Goal: Transaction & Acquisition: Purchase product/service

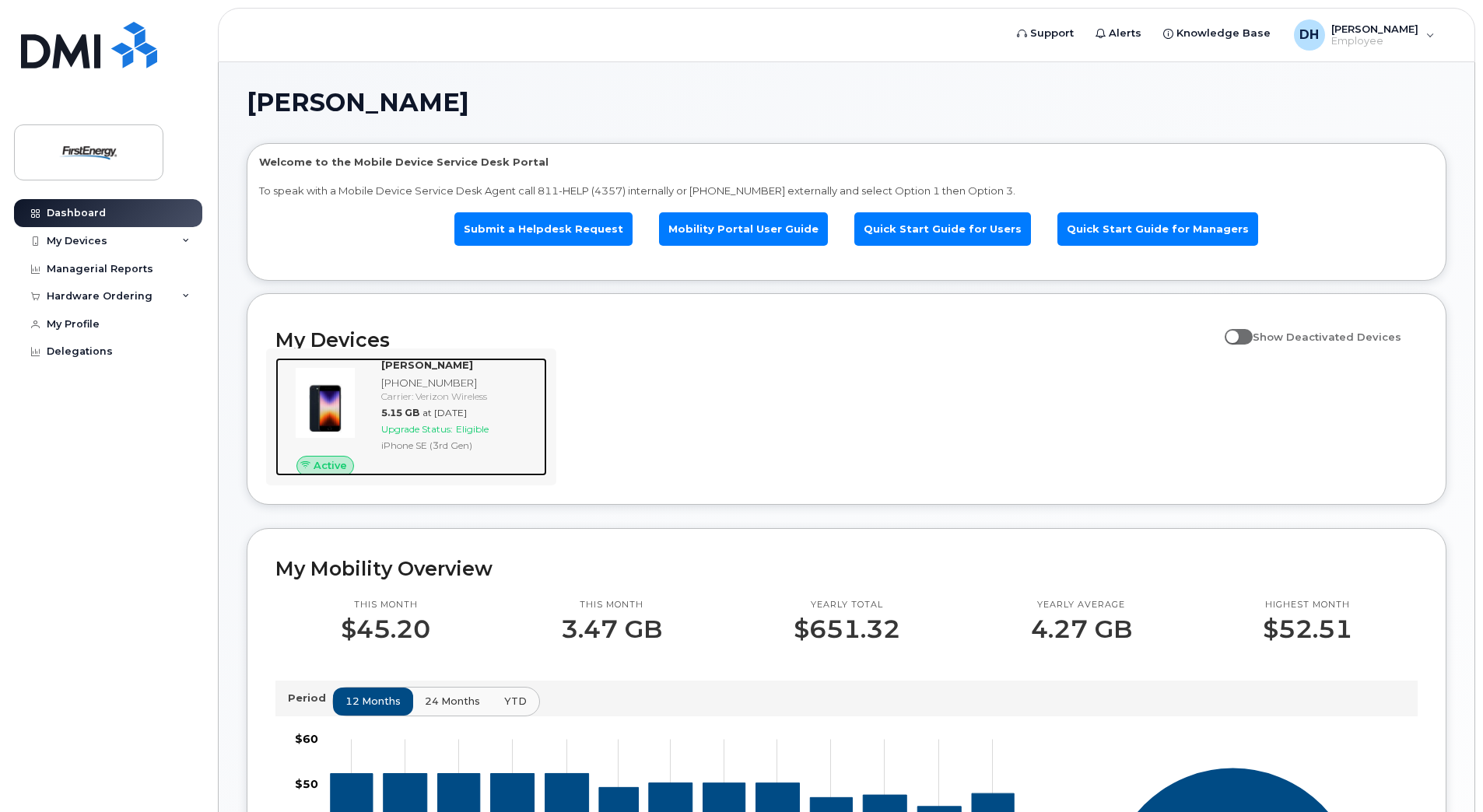
click at [471, 429] on span "Eligible" at bounding box center [472, 428] width 33 height 12
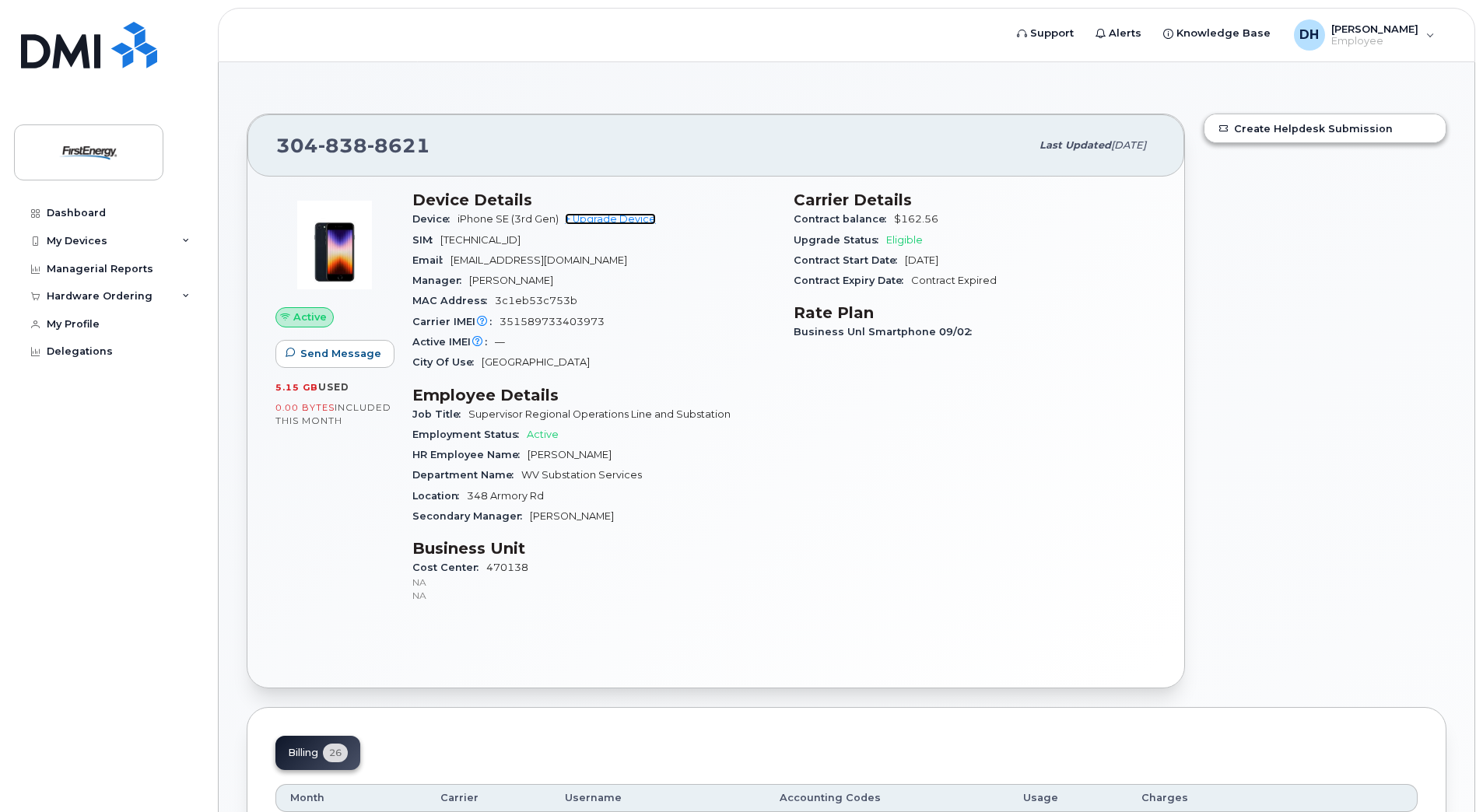
click at [639, 218] on link "+ Upgrade Device" at bounding box center [610, 218] width 91 height 12
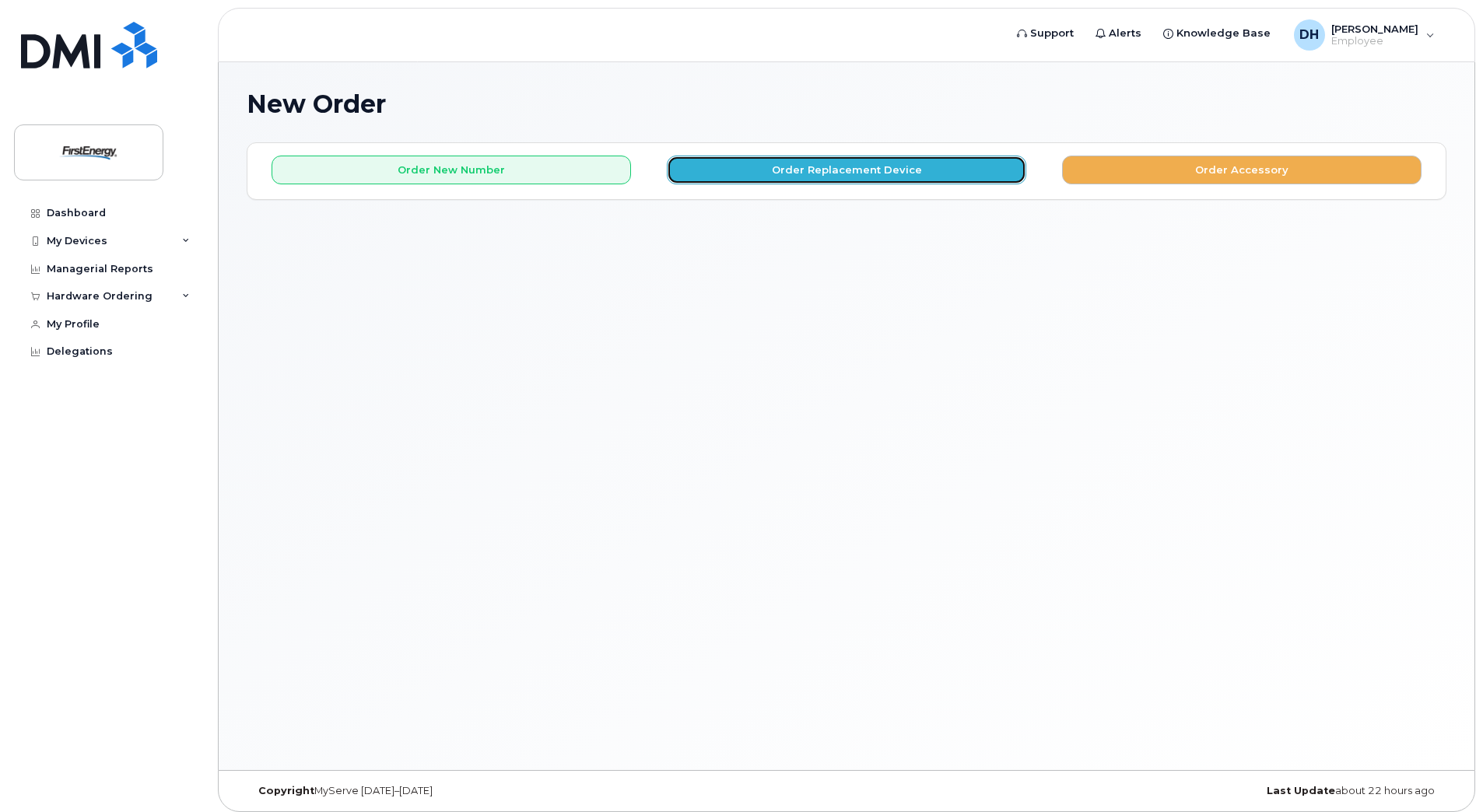
click at [840, 172] on button "Order Replacement Device" at bounding box center [847, 170] width 360 height 28
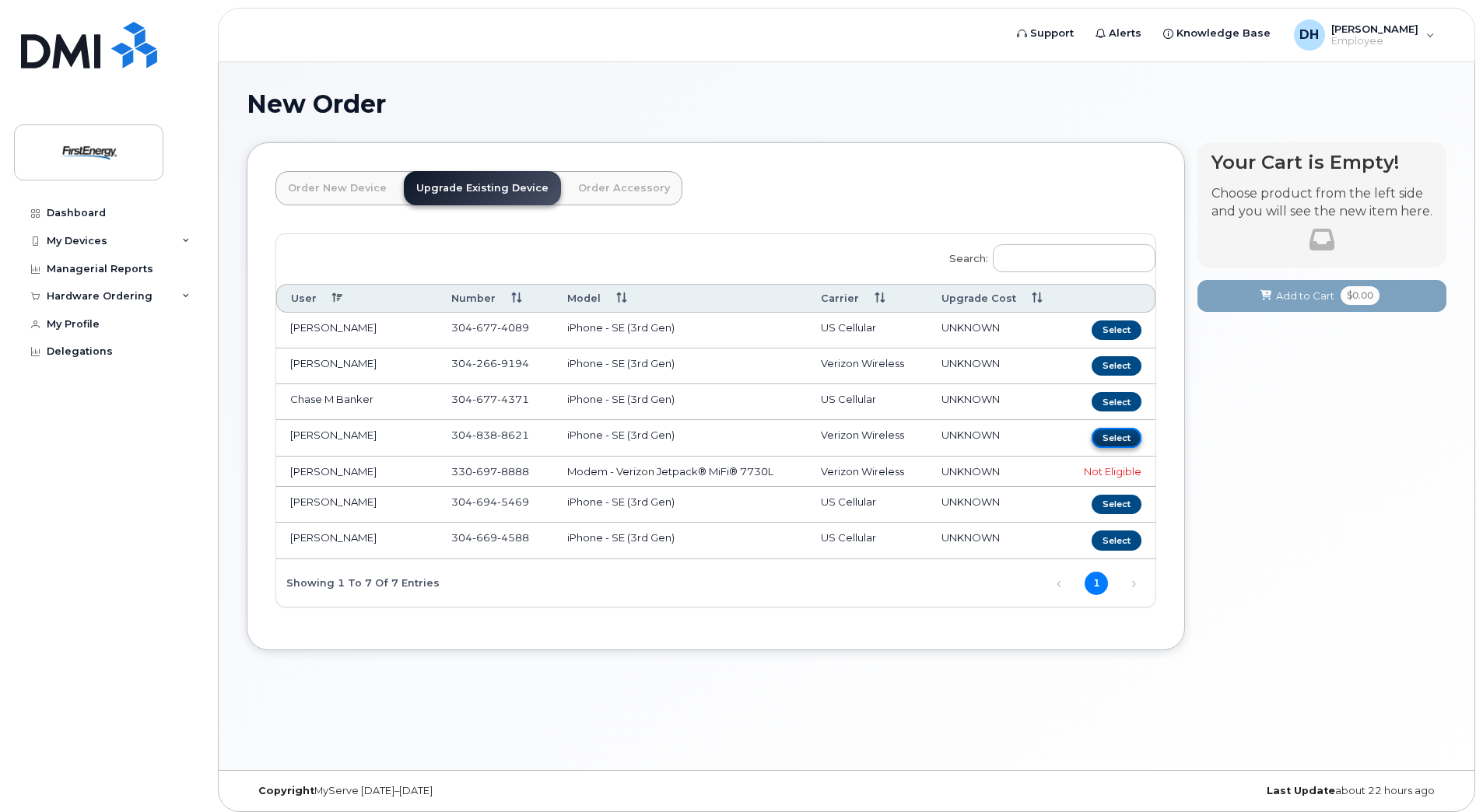
click at [1114, 439] on button "Select" at bounding box center [1117, 437] width 50 height 20
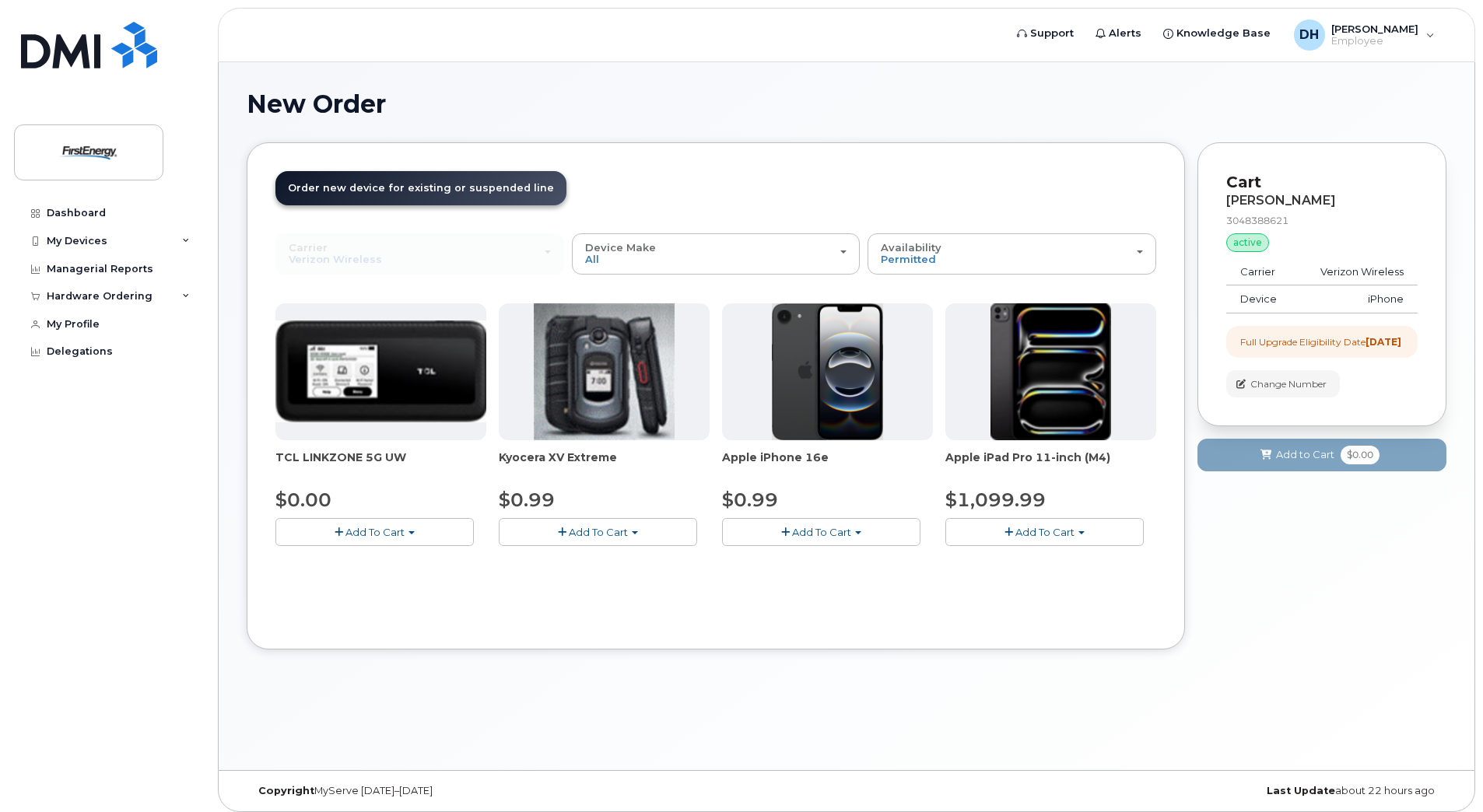
click at [831, 532] on span "Add To Cart" at bounding box center [821, 532] width 59 height 12
click at [900, 590] on div "Carrier Verizon Wireless AT&T Wireless US Cellular Verizon Wireless AT&T Wirele…" at bounding box center [715, 426] width 881 height 387
click at [835, 524] on button "Add To Cart" at bounding box center [821, 532] width 199 height 28
click at [818, 564] on link "$0.99 - 2 Year Upgrade" at bounding box center [801, 561] width 151 height 20
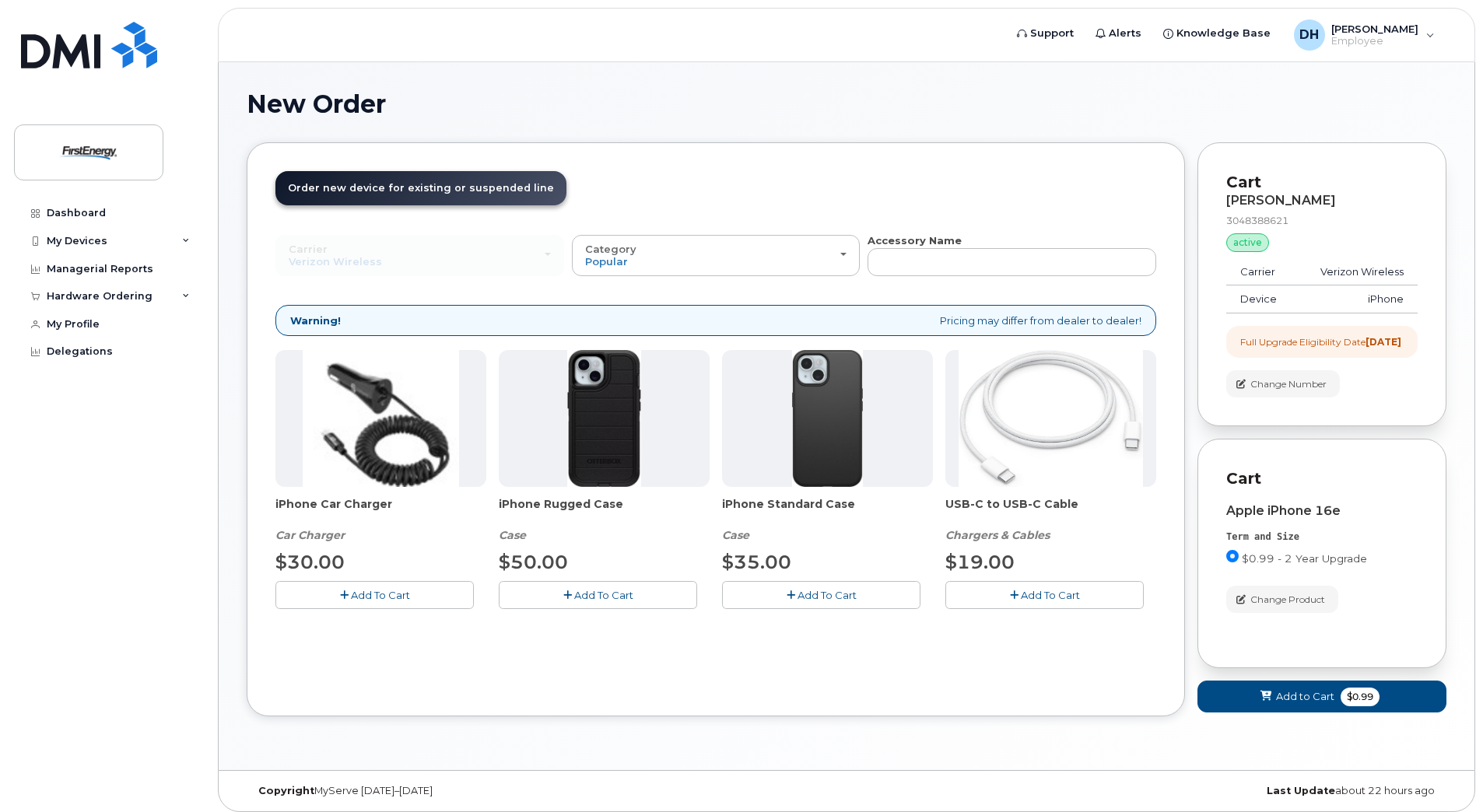
click at [821, 594] on span "Add To Cart" at bounding box center [827, 595] width 59 height 12
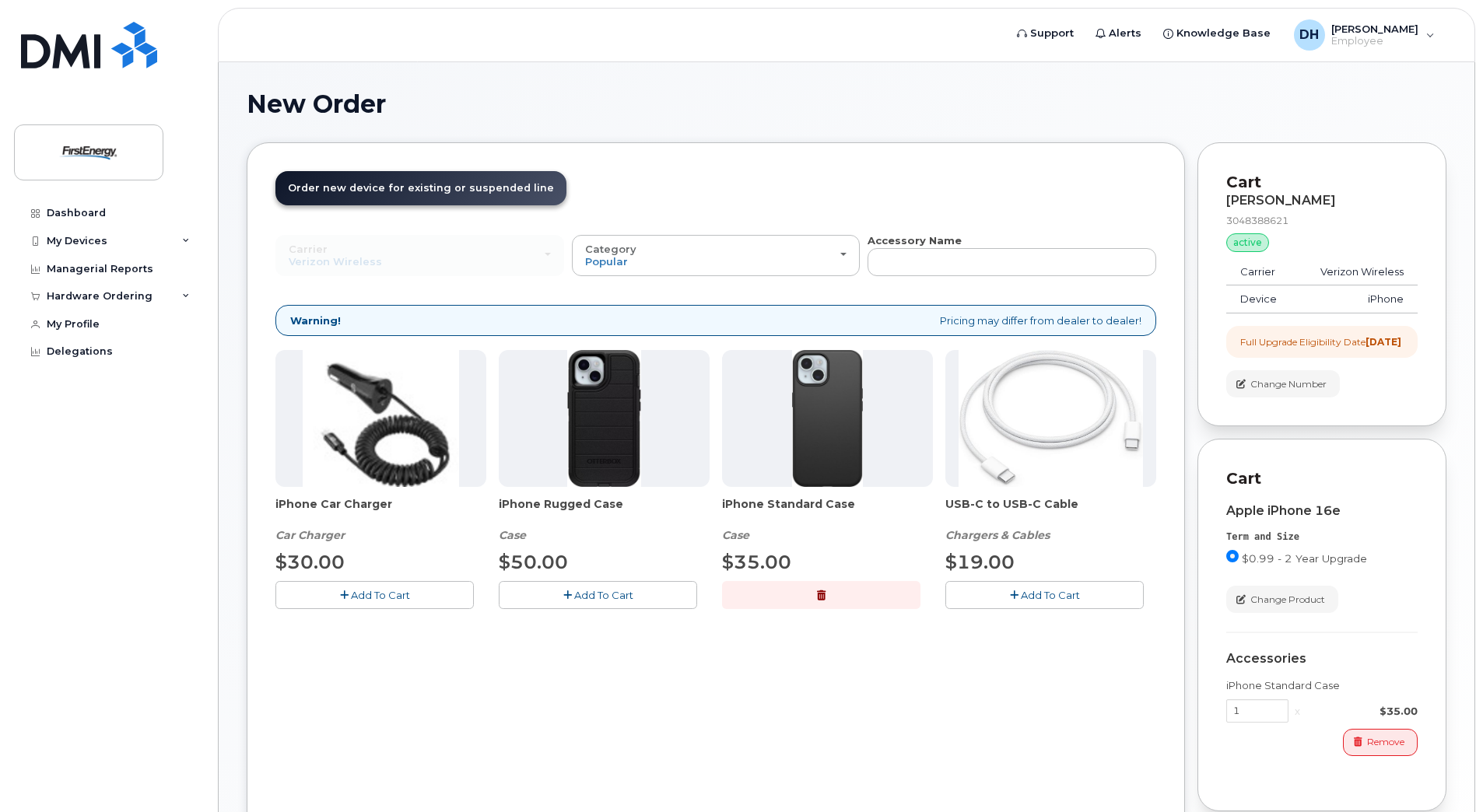
click at [1052, 596] on span "Add To Cart" at bounding box center [1050, 595] width 59 height 12
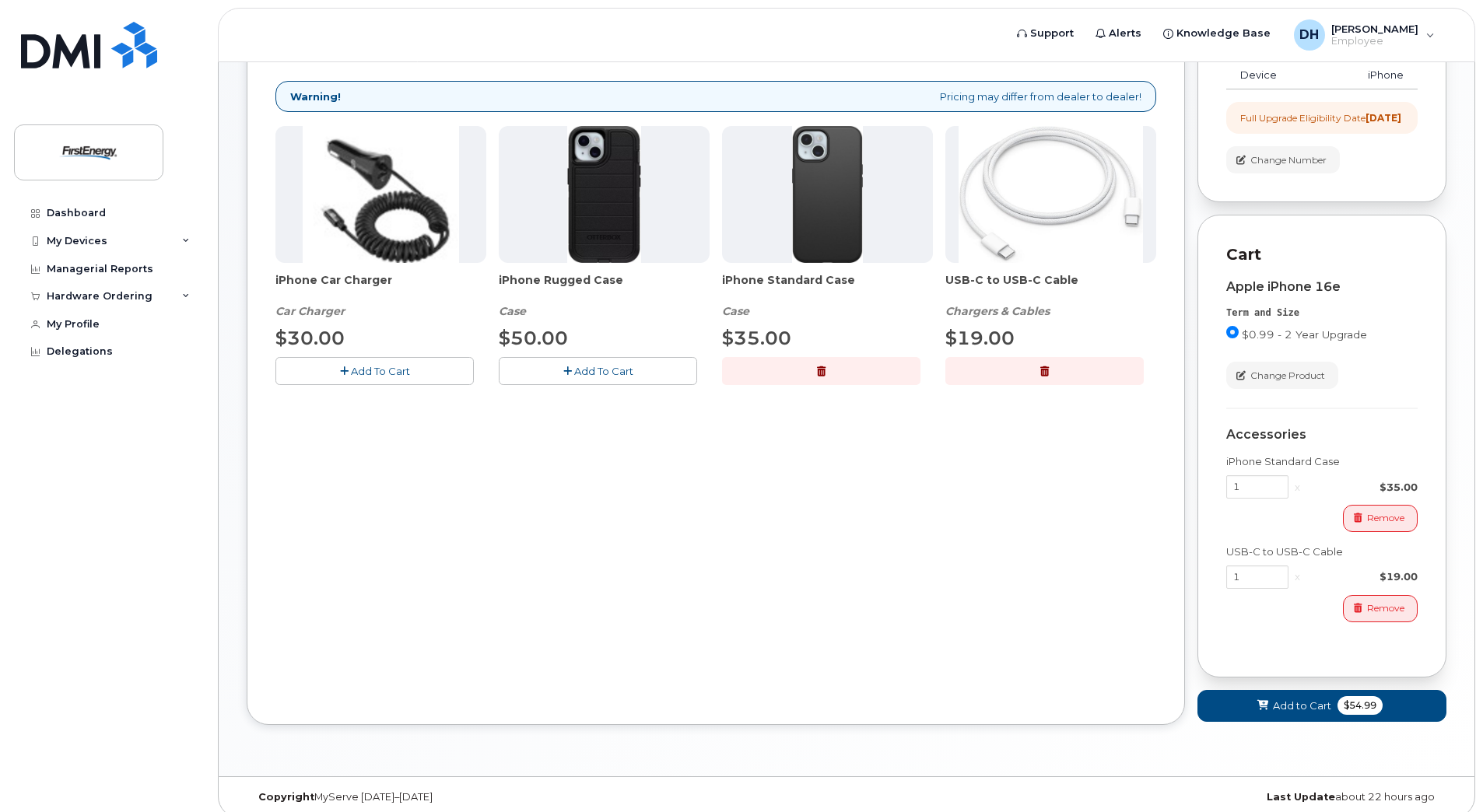
scroll to position [252, 0]
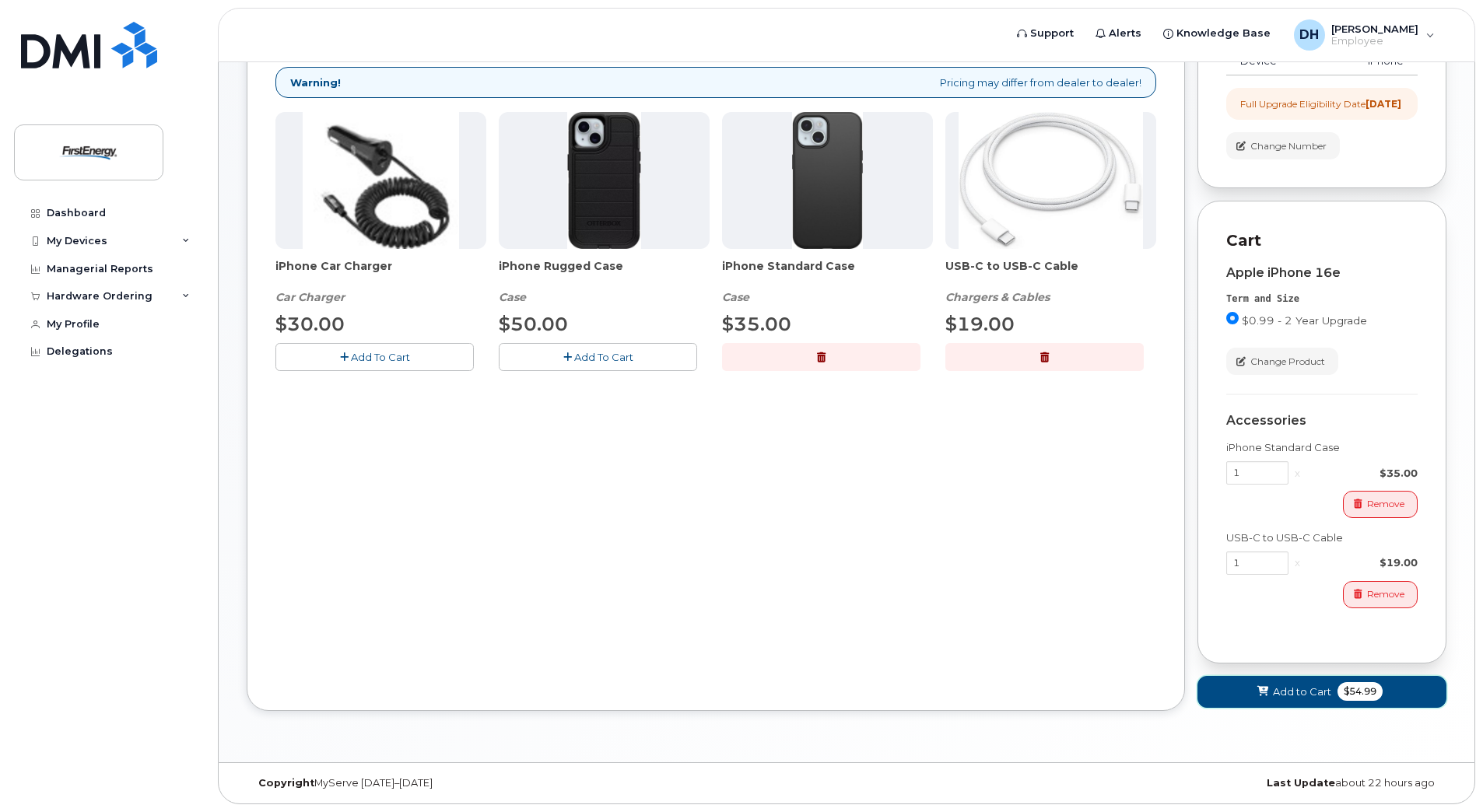
click at [1280, 687] on span "Add to Cart" at bounding box center [1302, 692] width 59 height 15
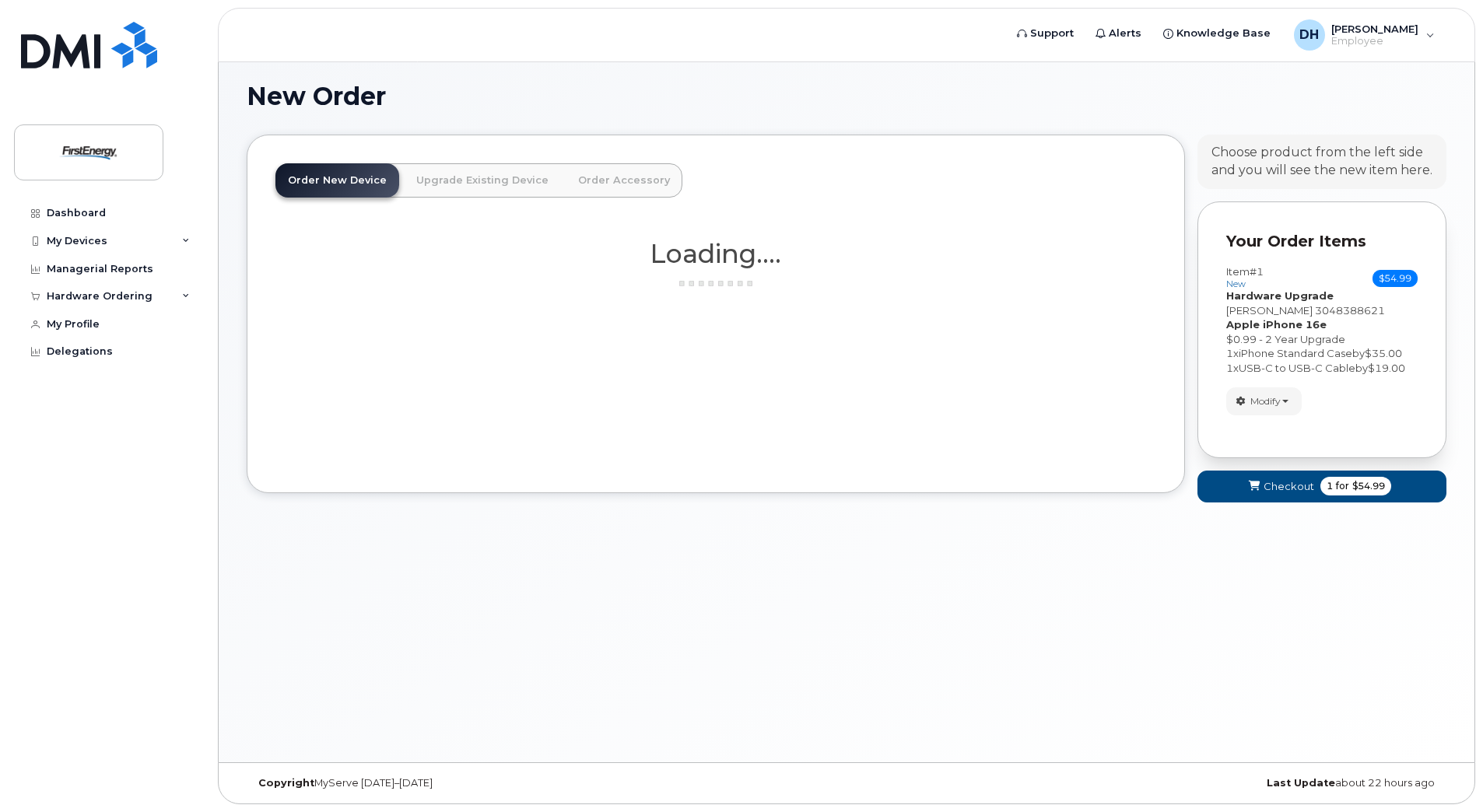
scroll to position [8, 0]
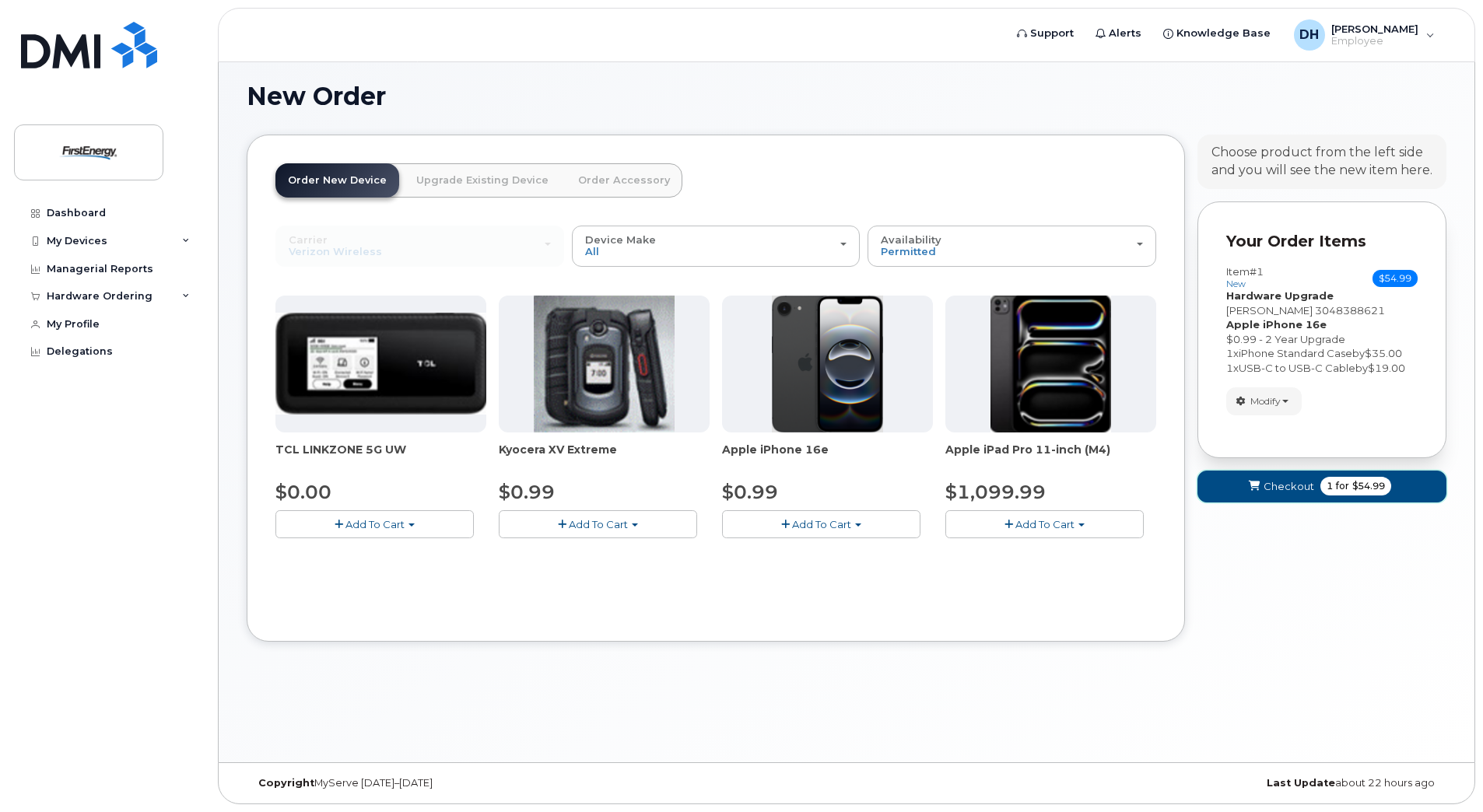
click at [1279, 488] on span "Checkout" at bounding box center [1289, 486] width 51 height 15
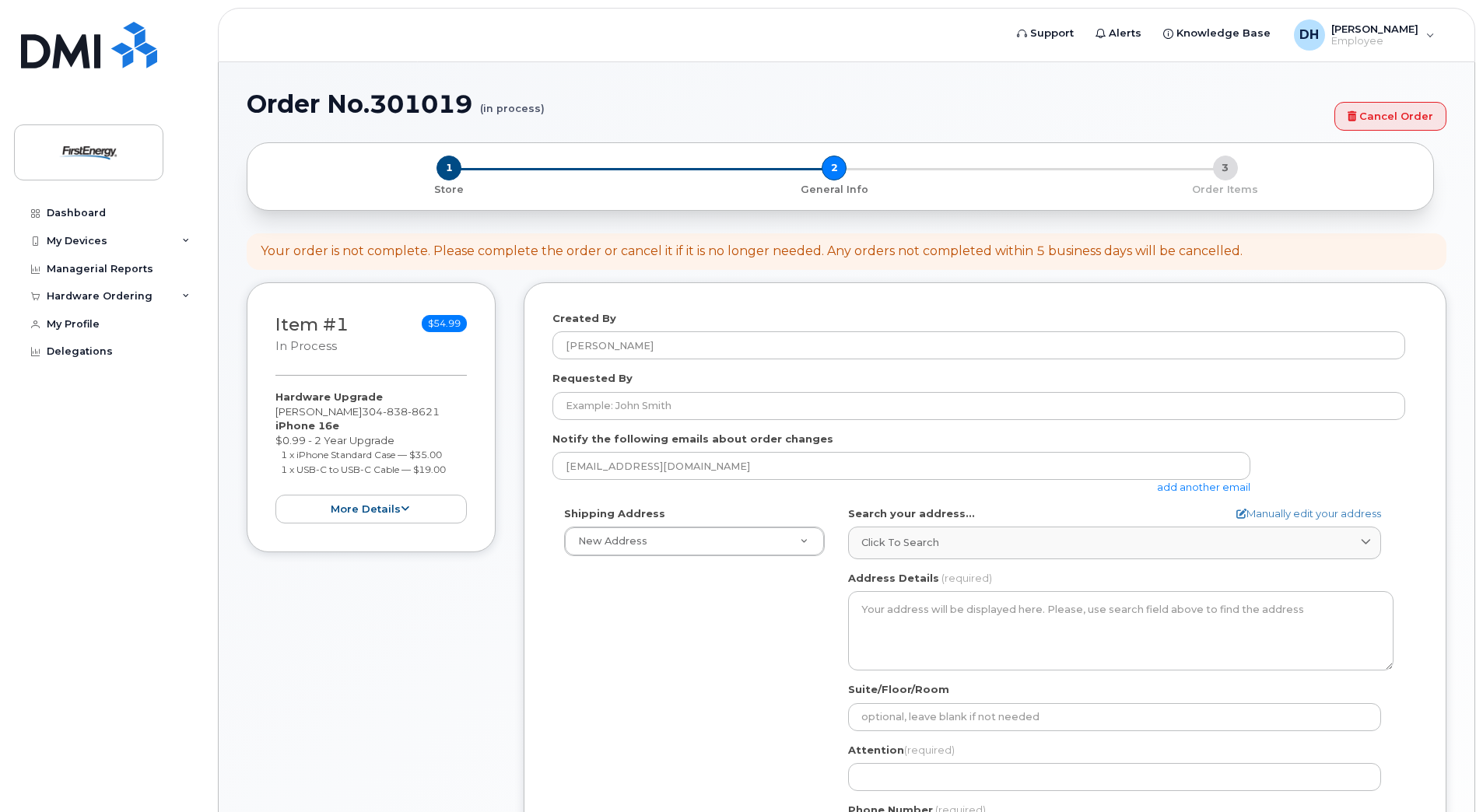
select select
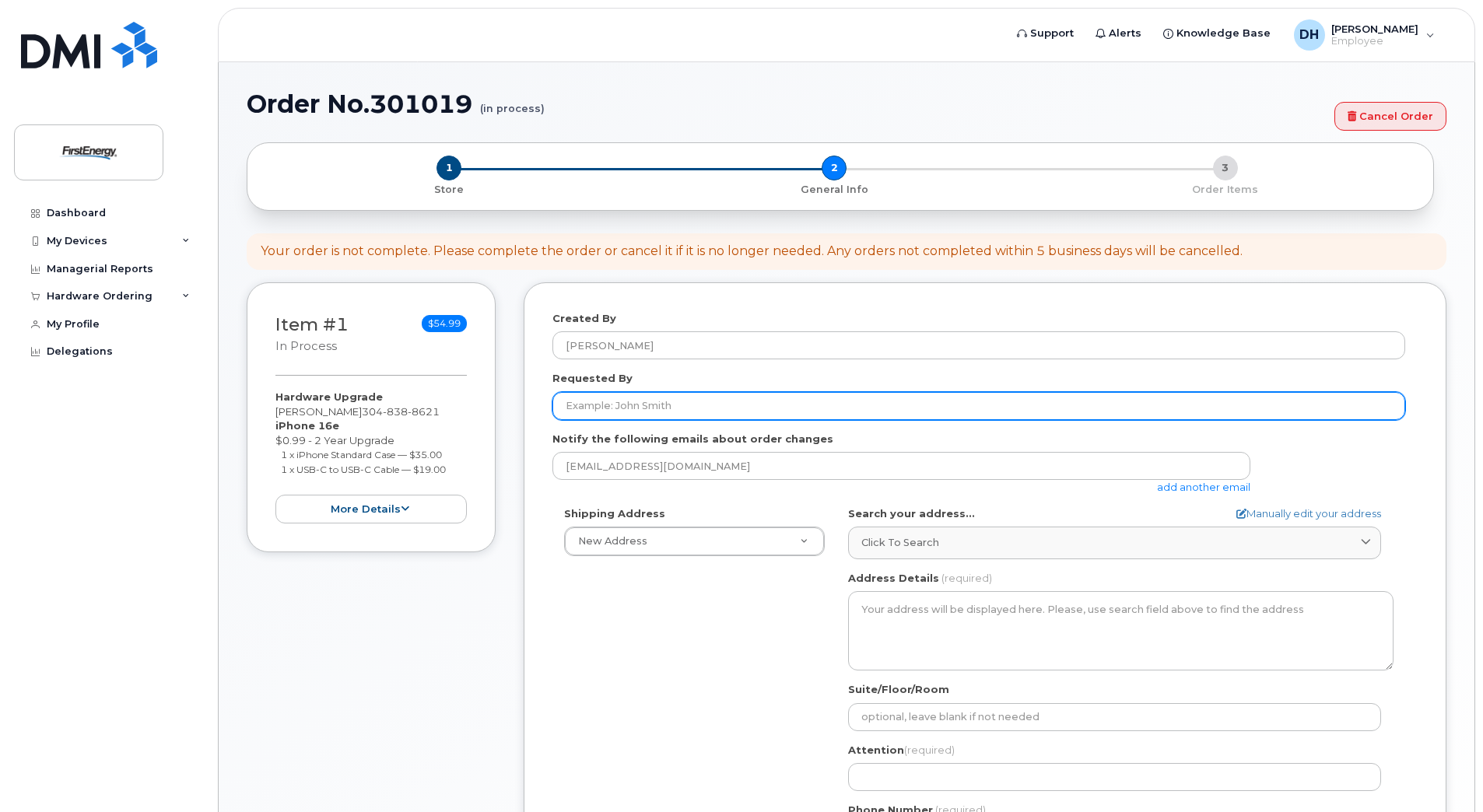
click at [649, 409] on input "Requested By" at bounding box center [978, 405] width 852 height 28
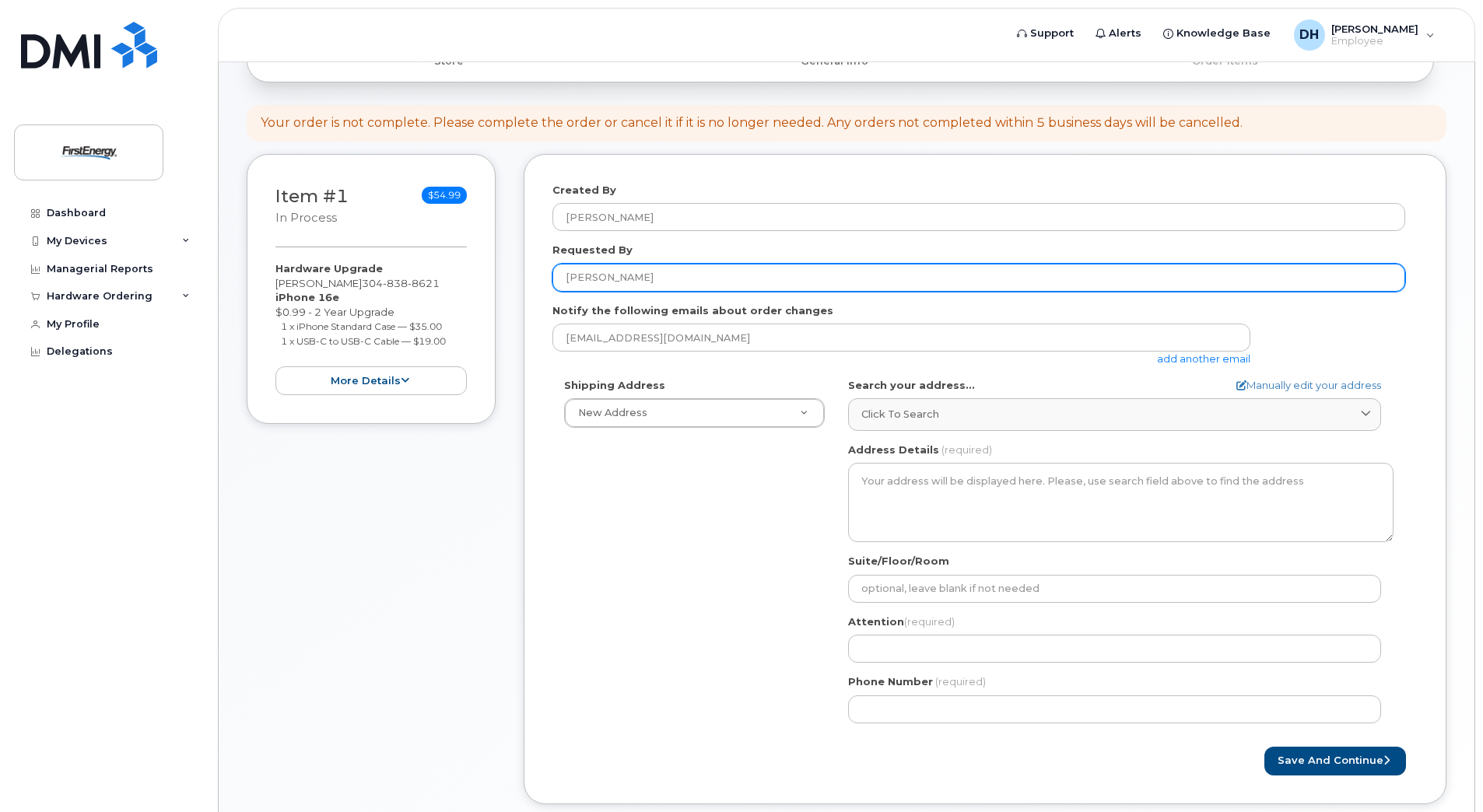
scroll to position [156, 0]
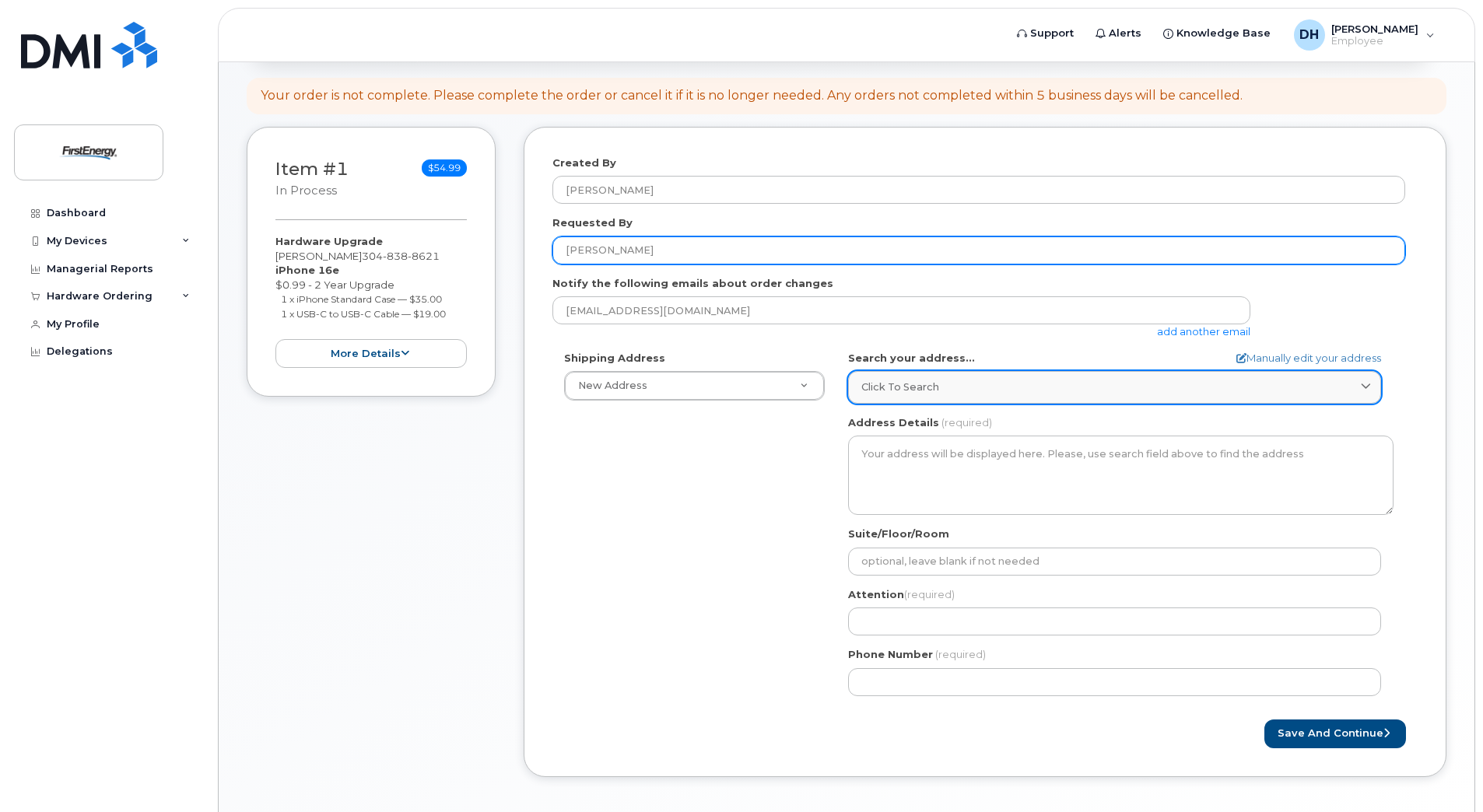
type input "[PERSON_NAME]"
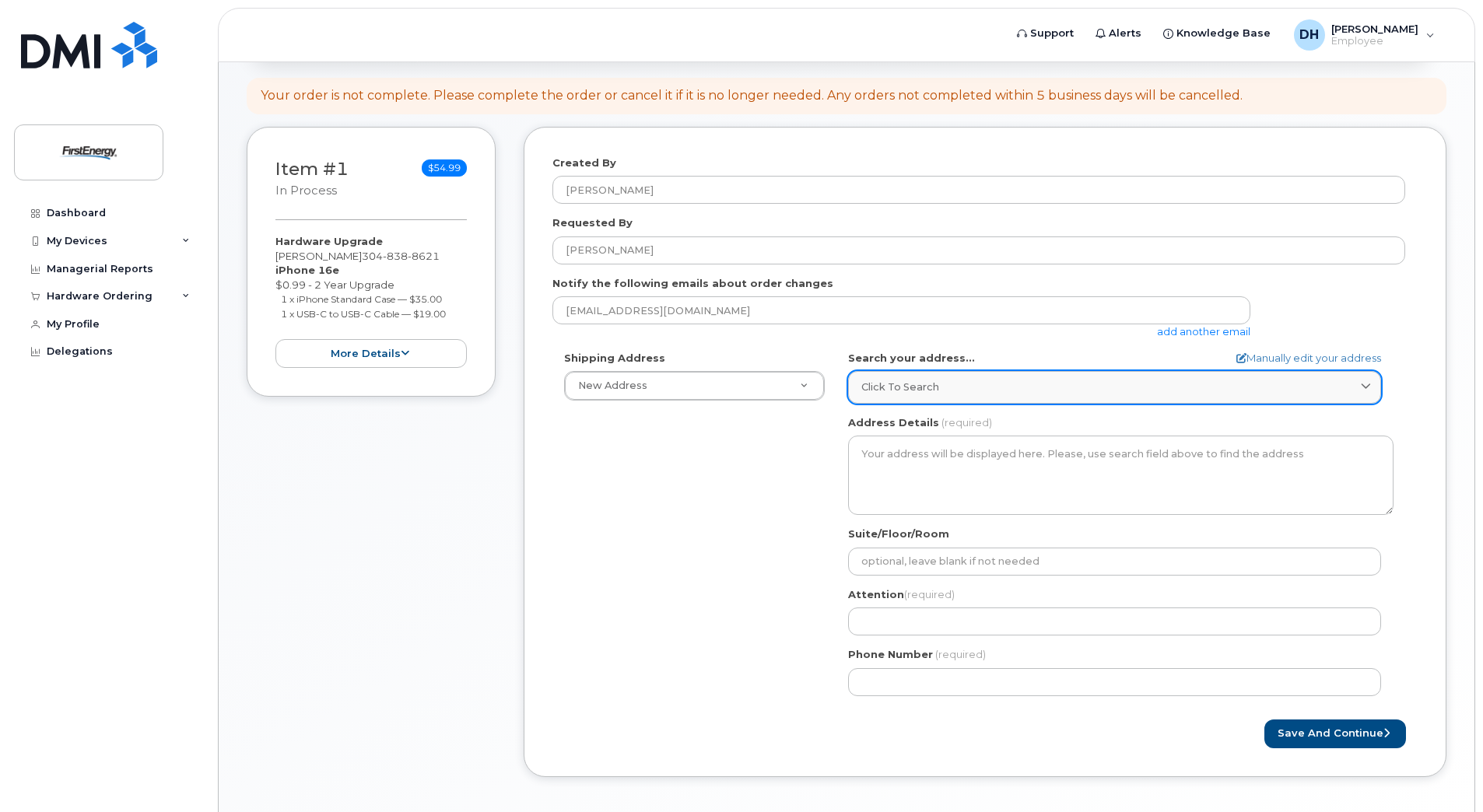
click at [923, 385] on span "Click to search" at bounding box center [900, 386] width 77 height 15
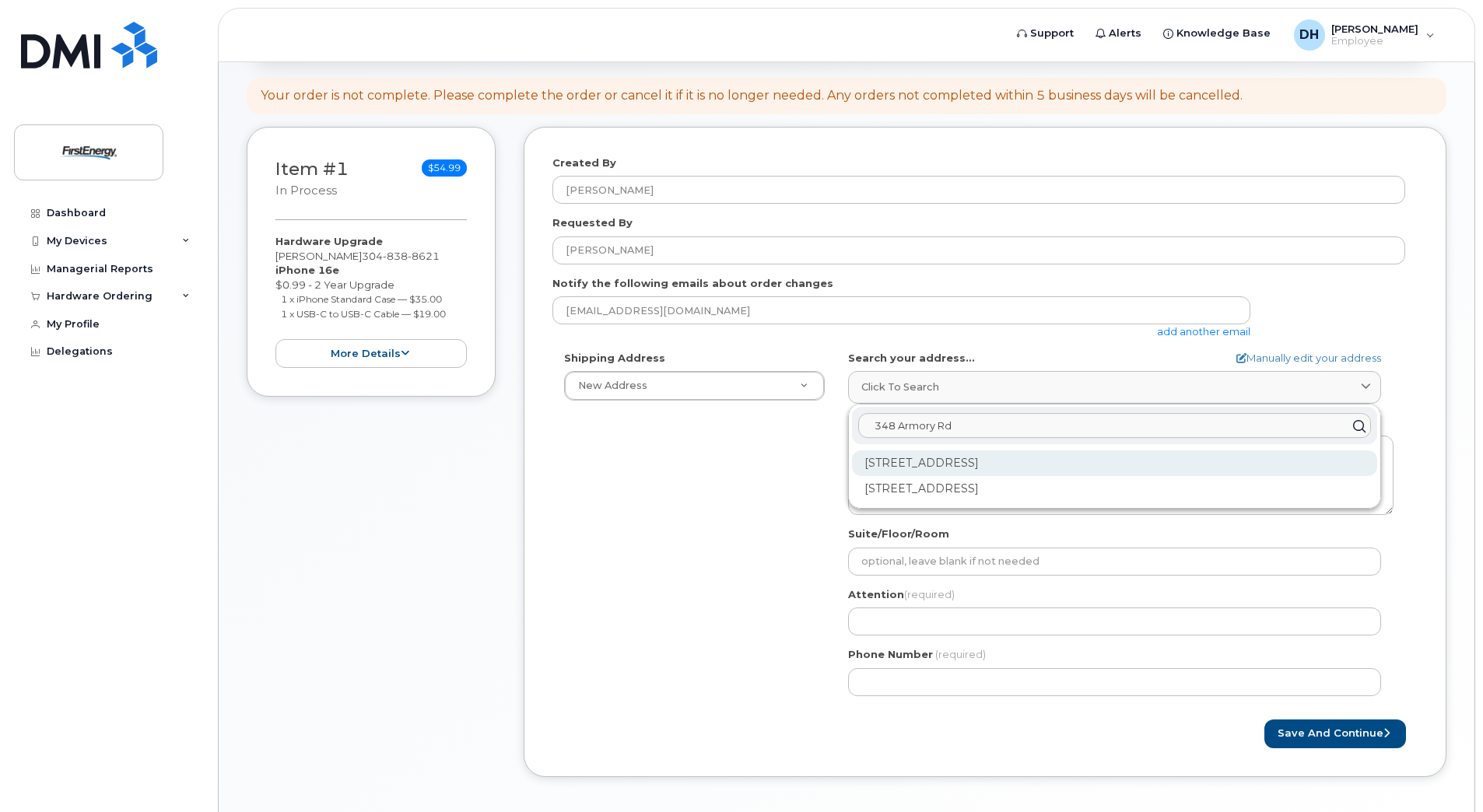
type input "348 Armory Rd"
click at [972, 467] on div "348 Armory Rd Clarksburg WV 26301-9118" at bounding box center [1115, 463] width 526 height 26
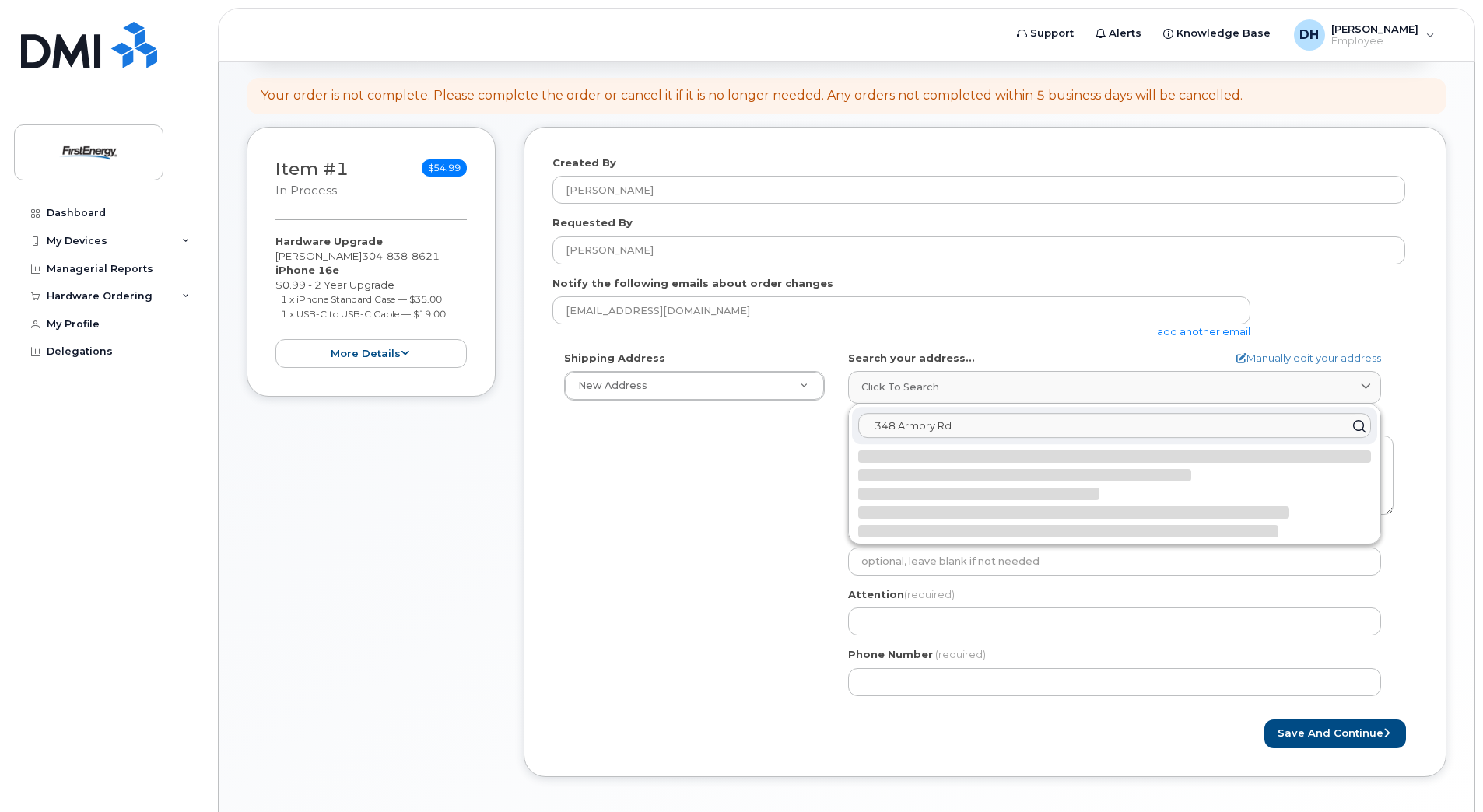
select select
type textarea "348 Armory Rd CLARKSBURG WV 26301-9118 UNITED STATES"
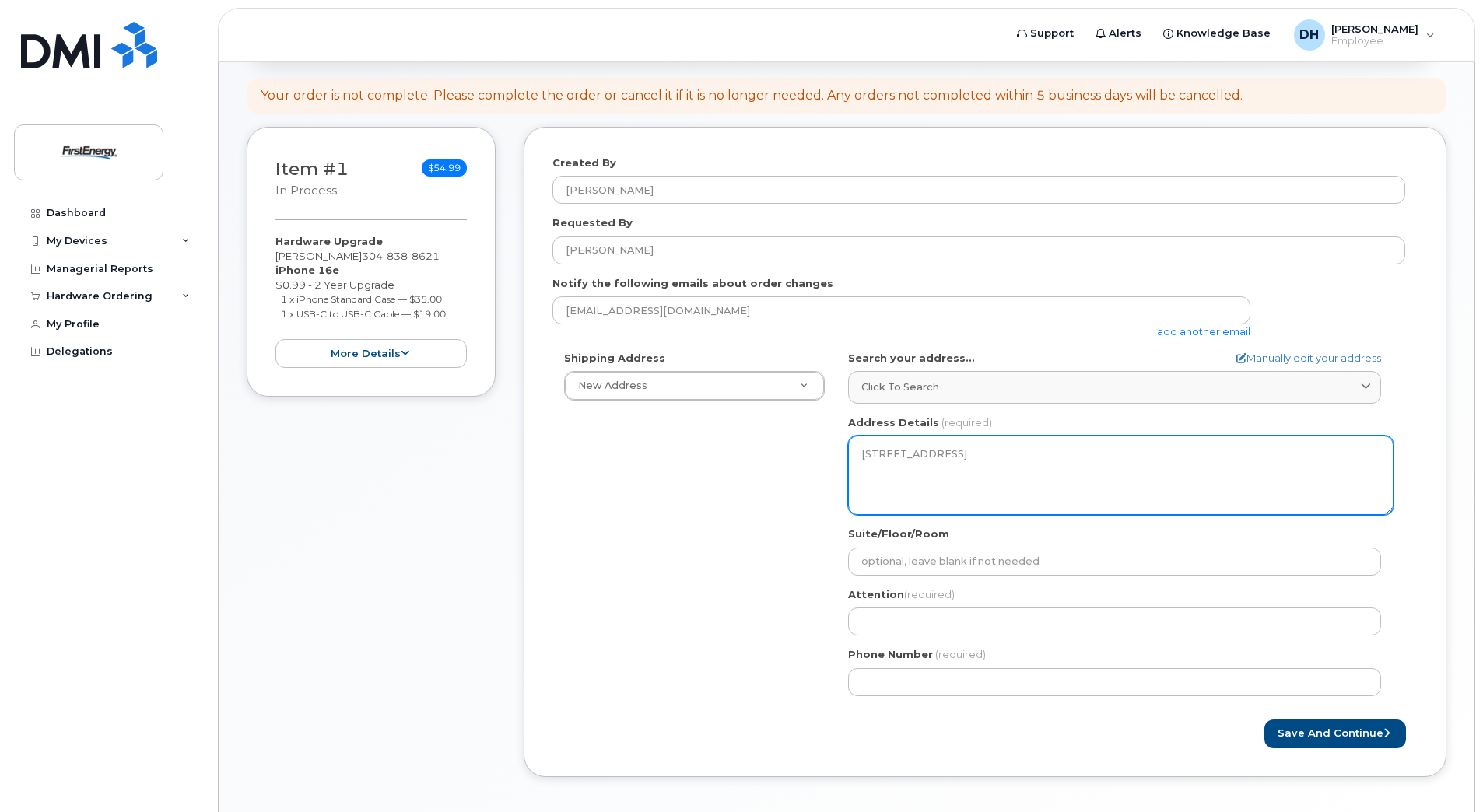
scroll to position [222, 0]
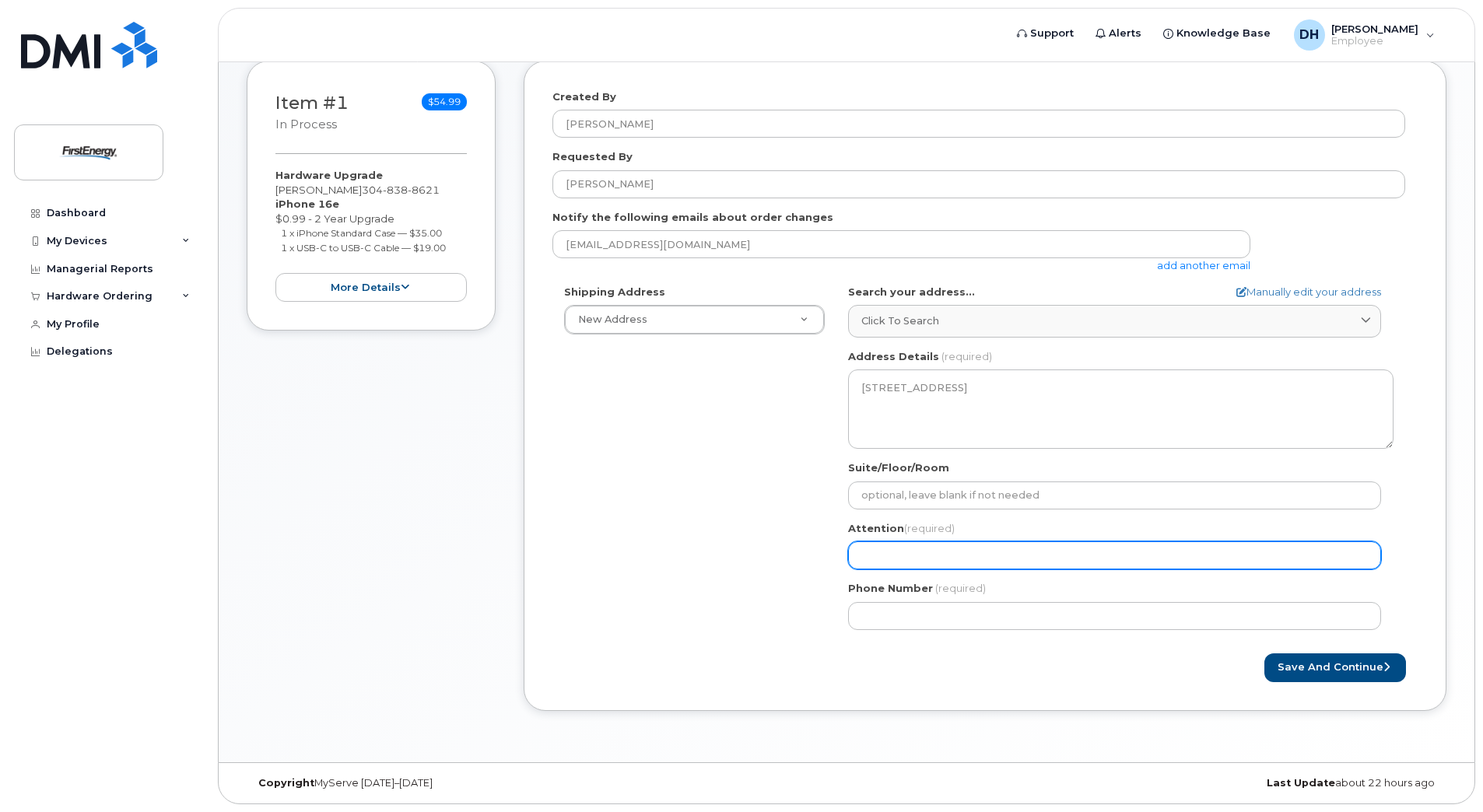
click at [895, 551] on input "Attention (required)" at bounding box center [1114, 555] width 533 height 28
select select
type input "D"
select select
type input "Dr"
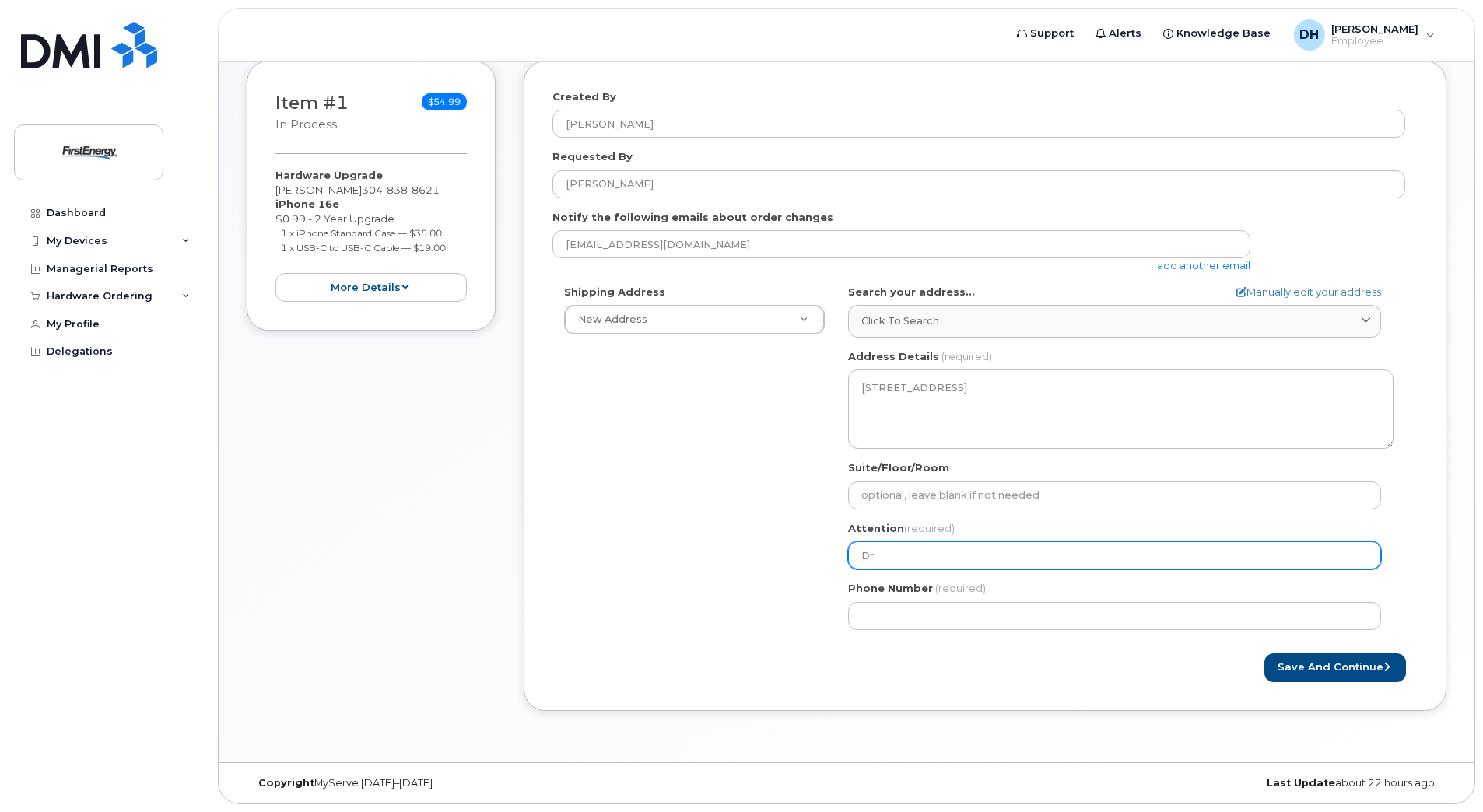
select select
type input "Dre"
select select
type input "Drew"
select select
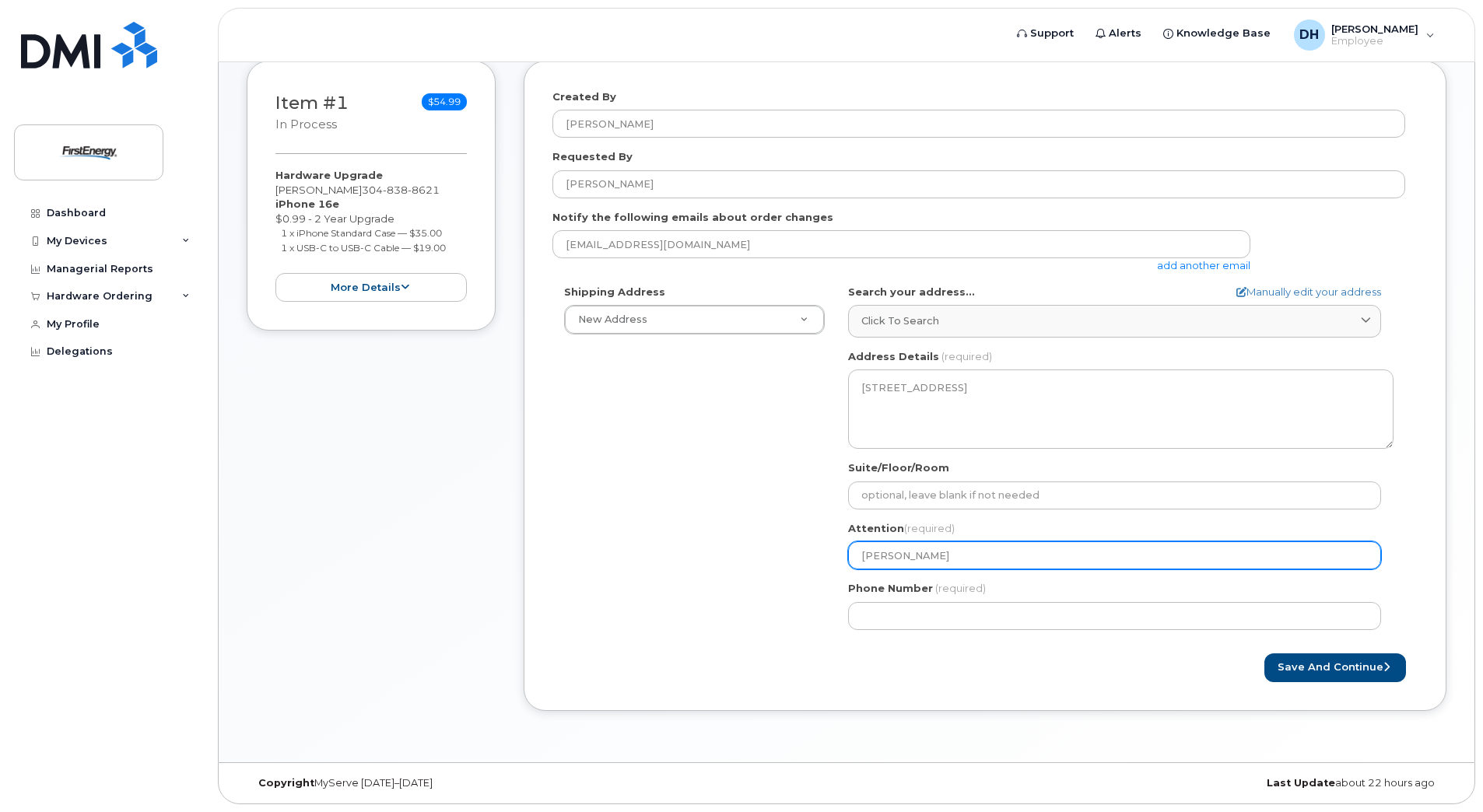
type input "Drew H"
select select
type input "Drew Ha"
select select
type input "Drew Han"
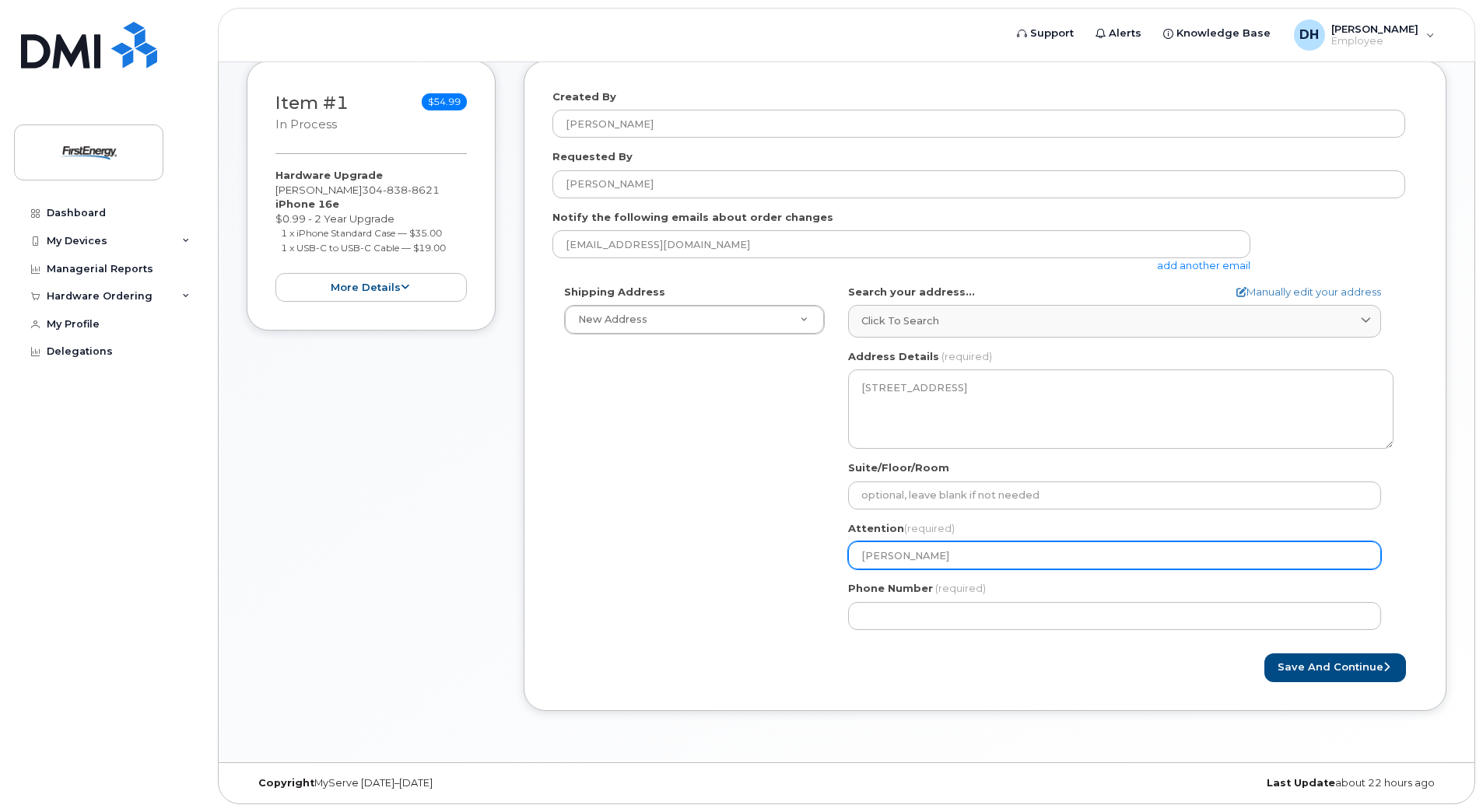
select select
type input "Drew Hann"
select select
type input "Drew Hanna"
select select
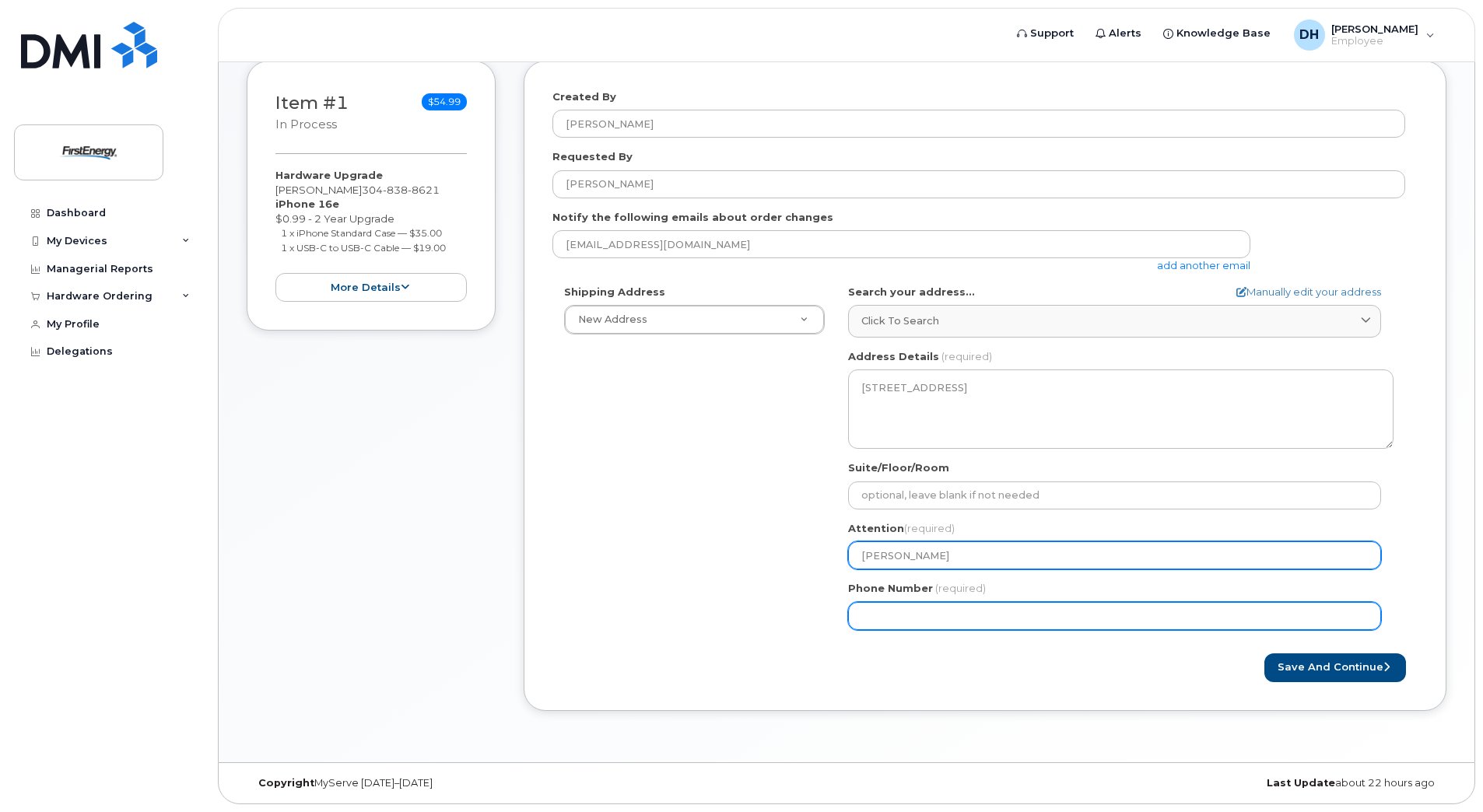
type input "[PERSON_NAME]"
click at [966, 621] on input "Phone Number" at bounding box center [1114, 615] width 533 height 28
type input "304838862"
select select
type input "3048388621"
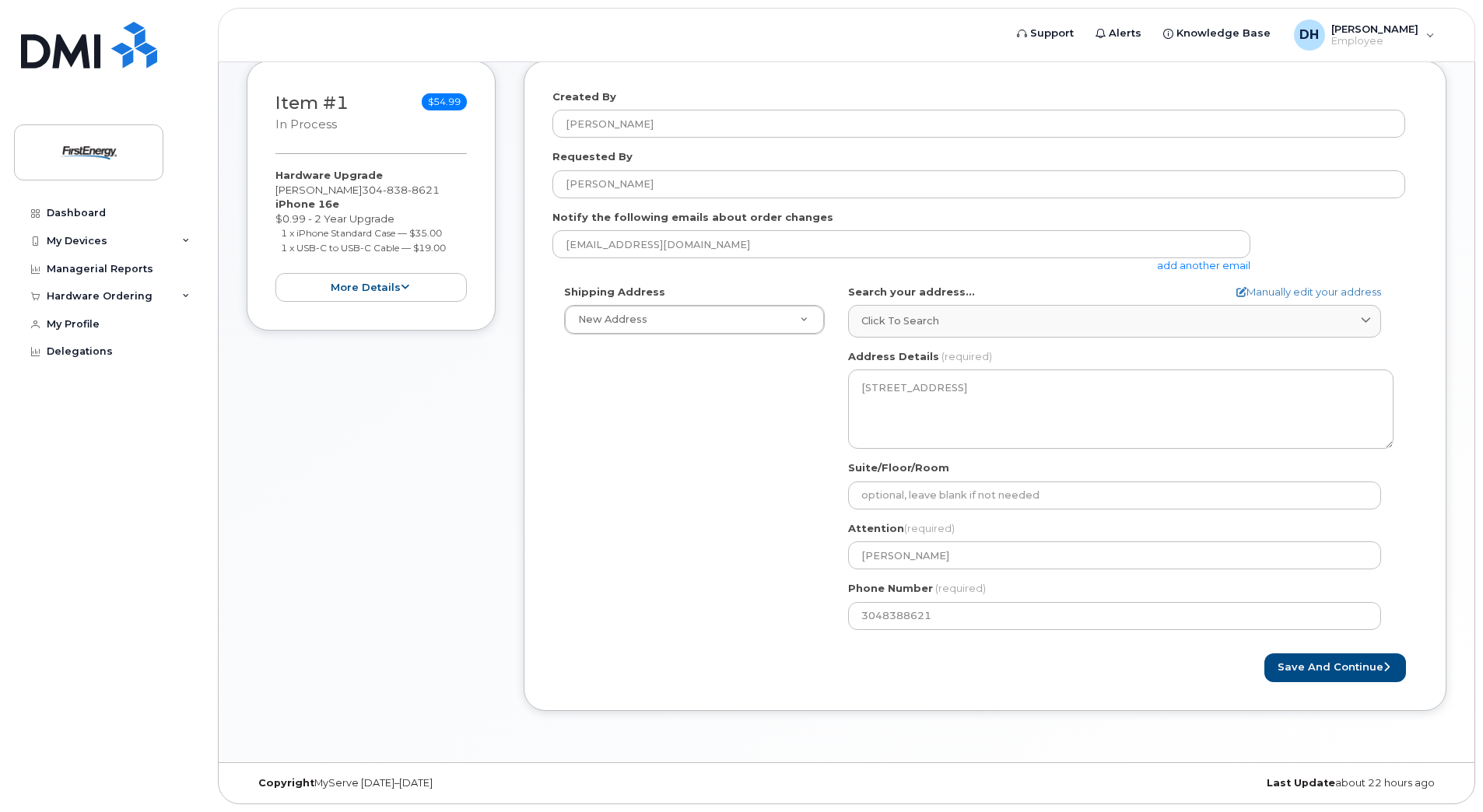
click at [998, 655] on div "Save and Continue" at bounding box center [1202, 668] width 433 height 28
click at [1314, 671] on button "Save and Continue" at bounding box center [1334, 668] width 142 height 28
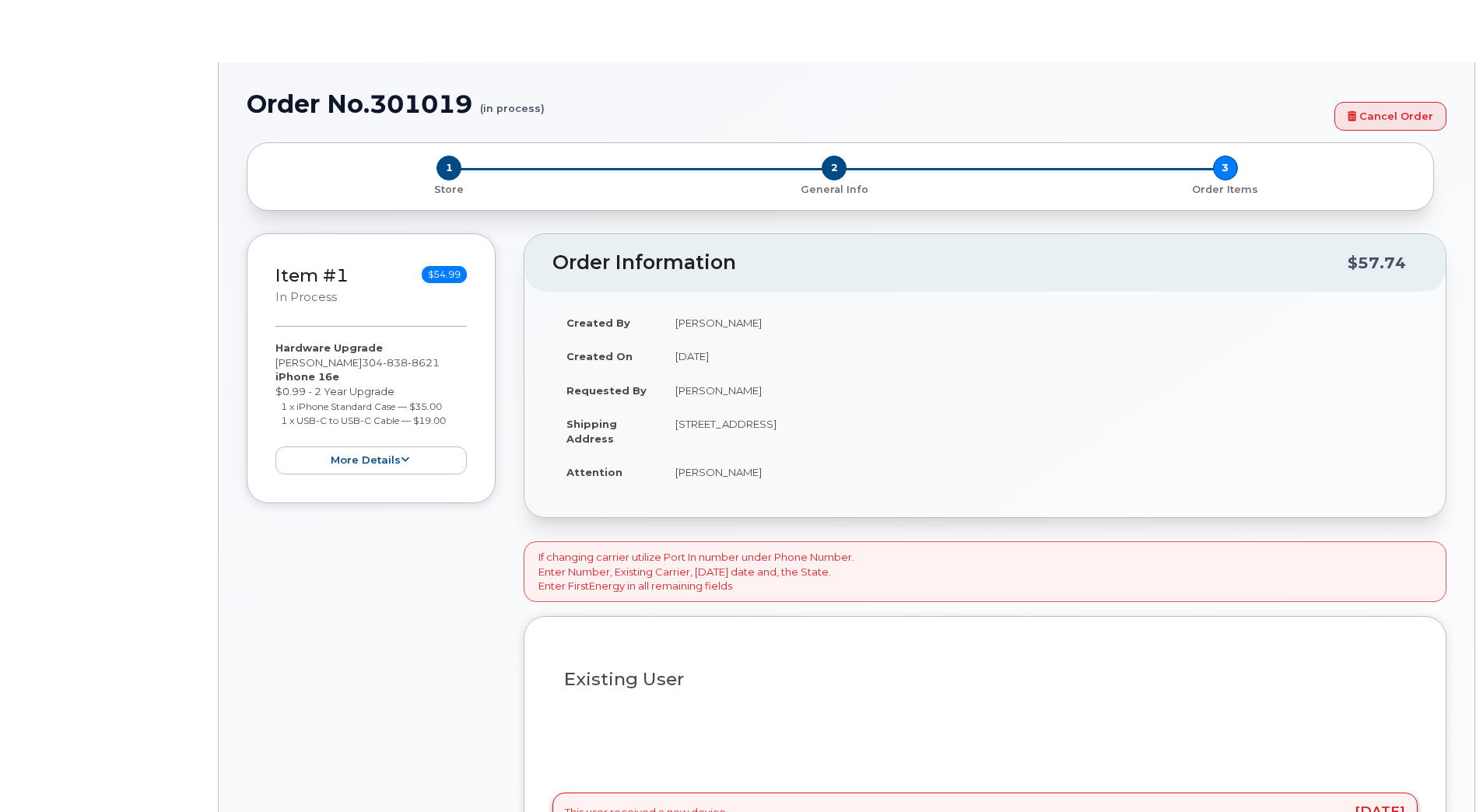
type input "2065805"
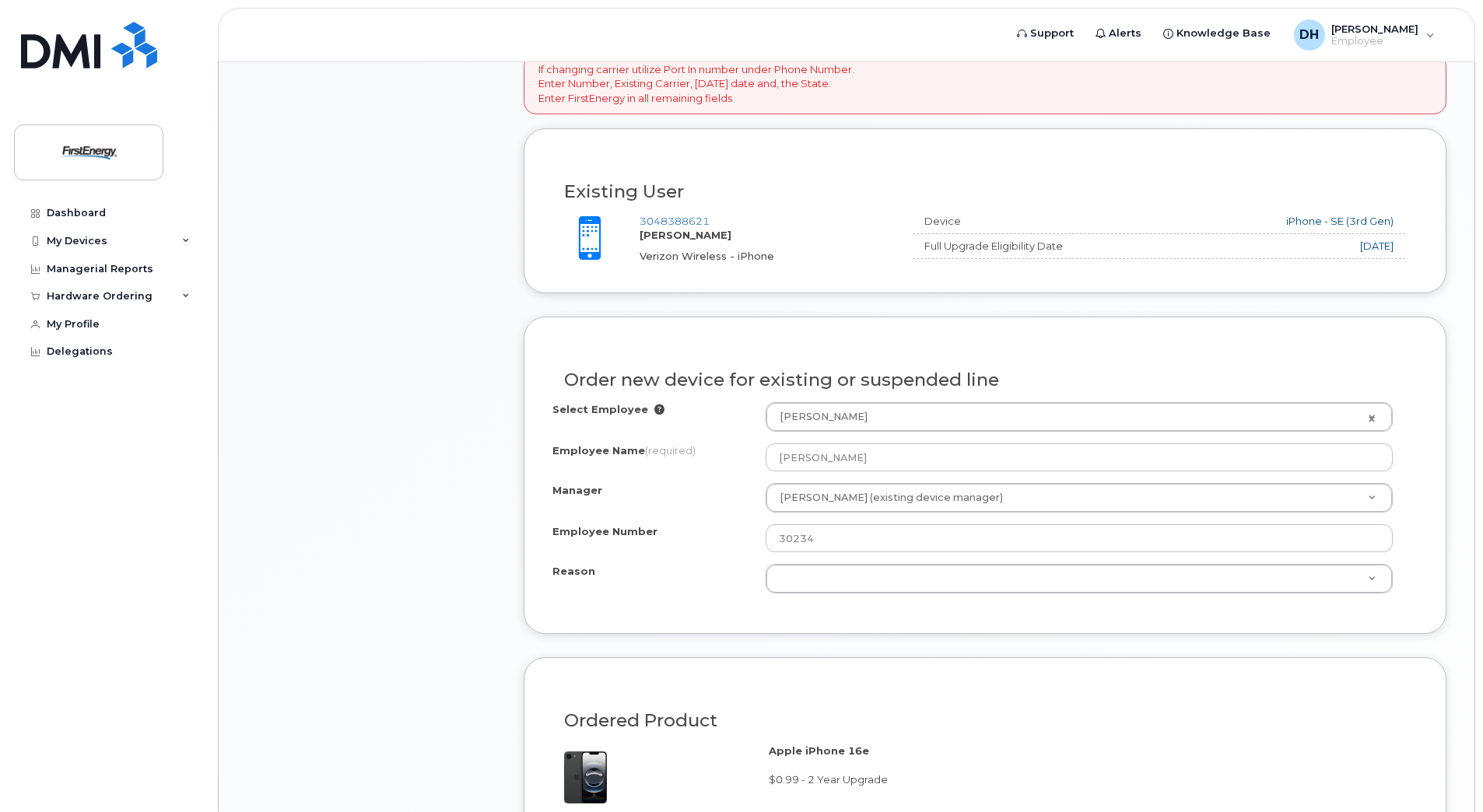
scroll to position [544, 0]
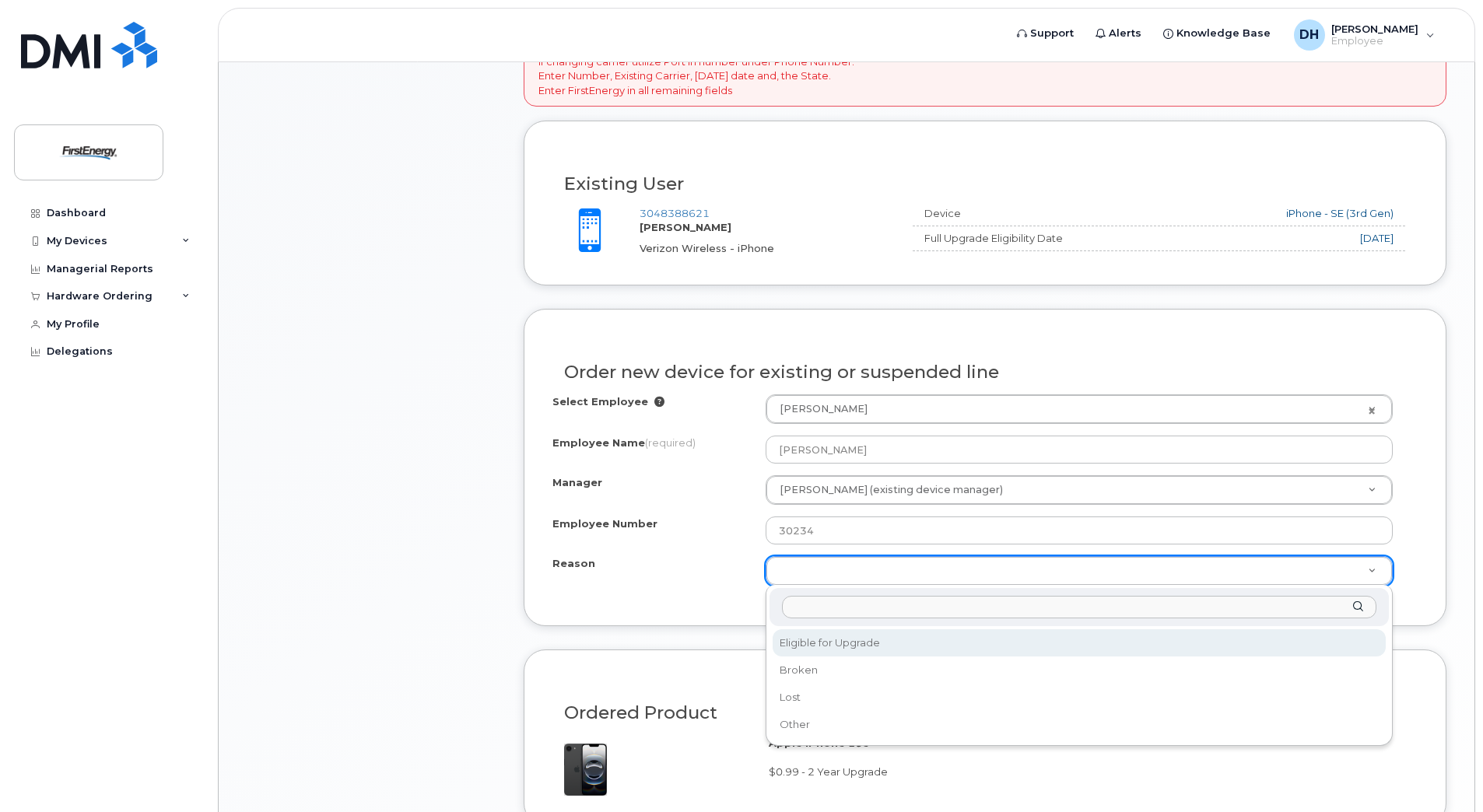
select select "eligible_for_upgrade"
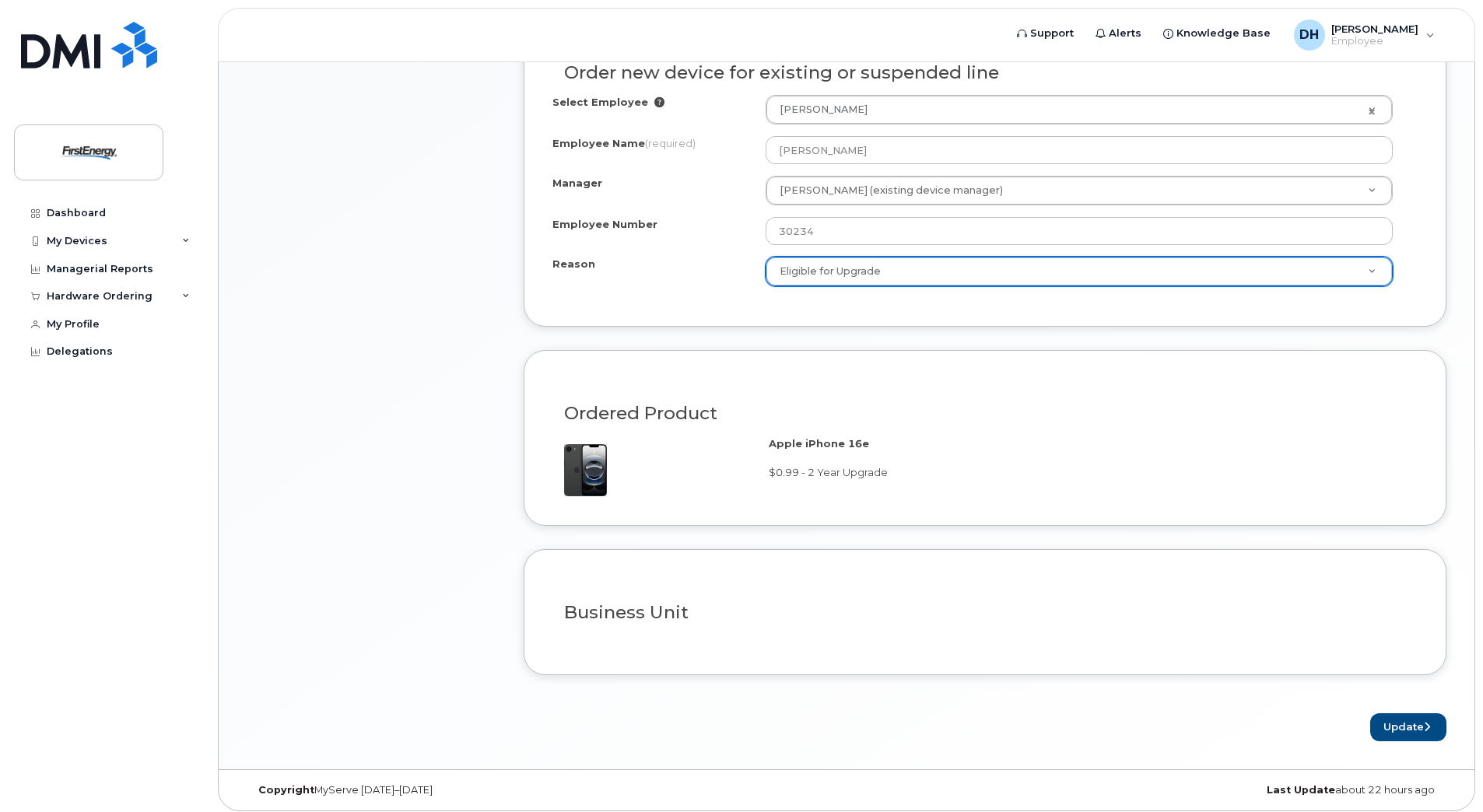
scroll to position [851, 0]
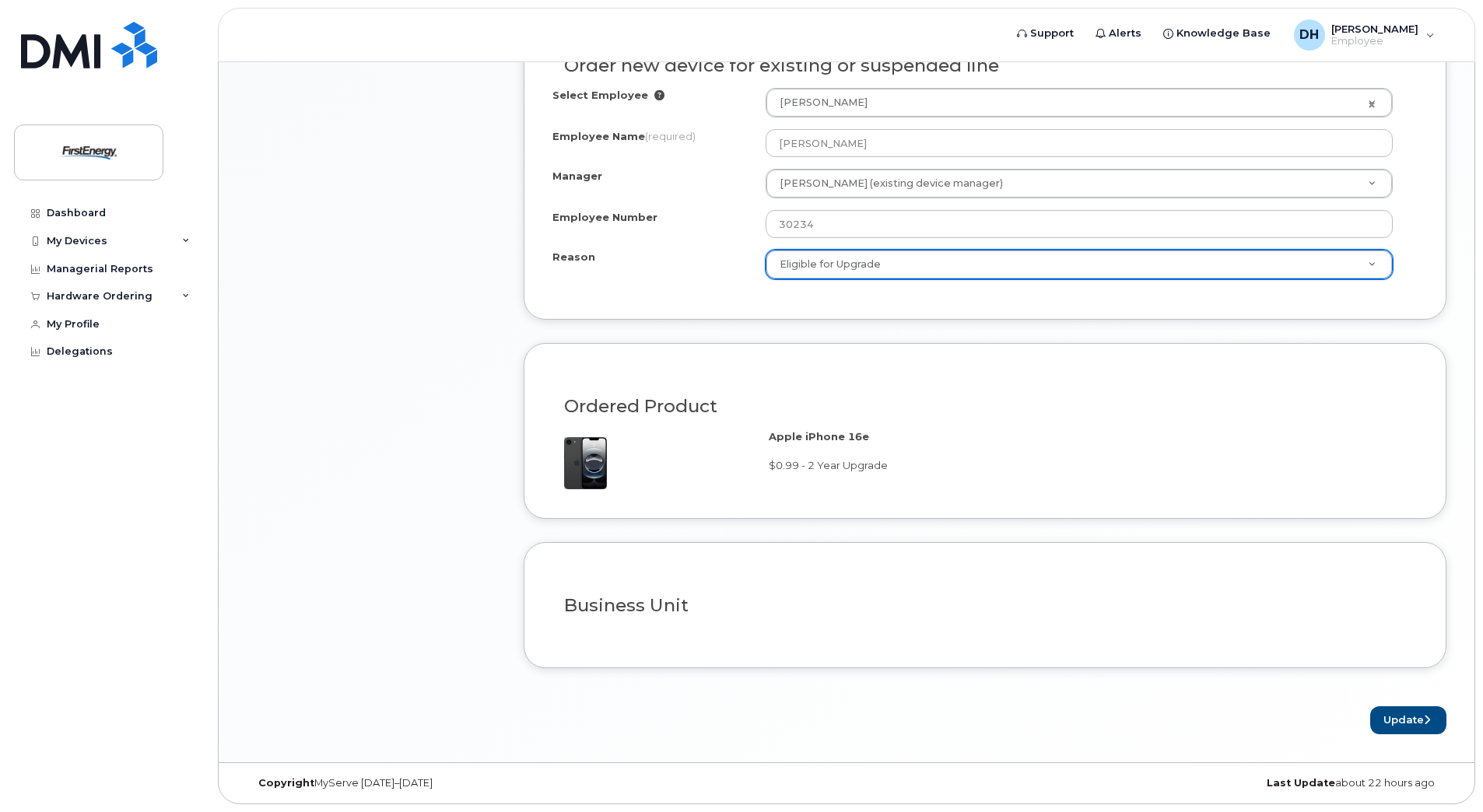
click at [665, 606] on h3 "Business Unit" at bounding box center [984, 605] width 842 height 20
click at [771, 621] on div "Business Unit" at bounding box center [984, 599] width 865 height 57
click at [1404, 718] on button "Update" at bounding box center [1408, 720] width 77 height 28
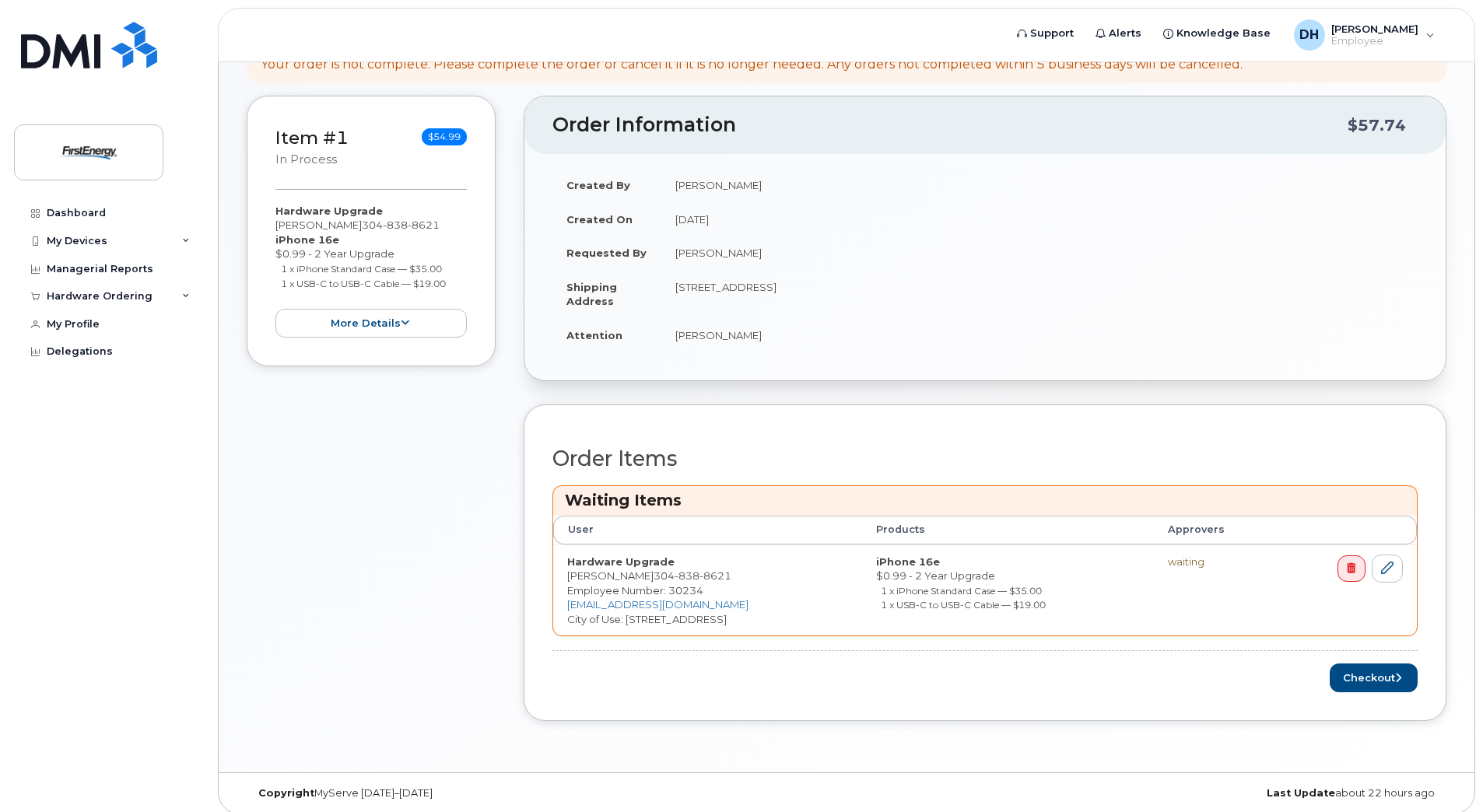
scroll to position [263, 0]
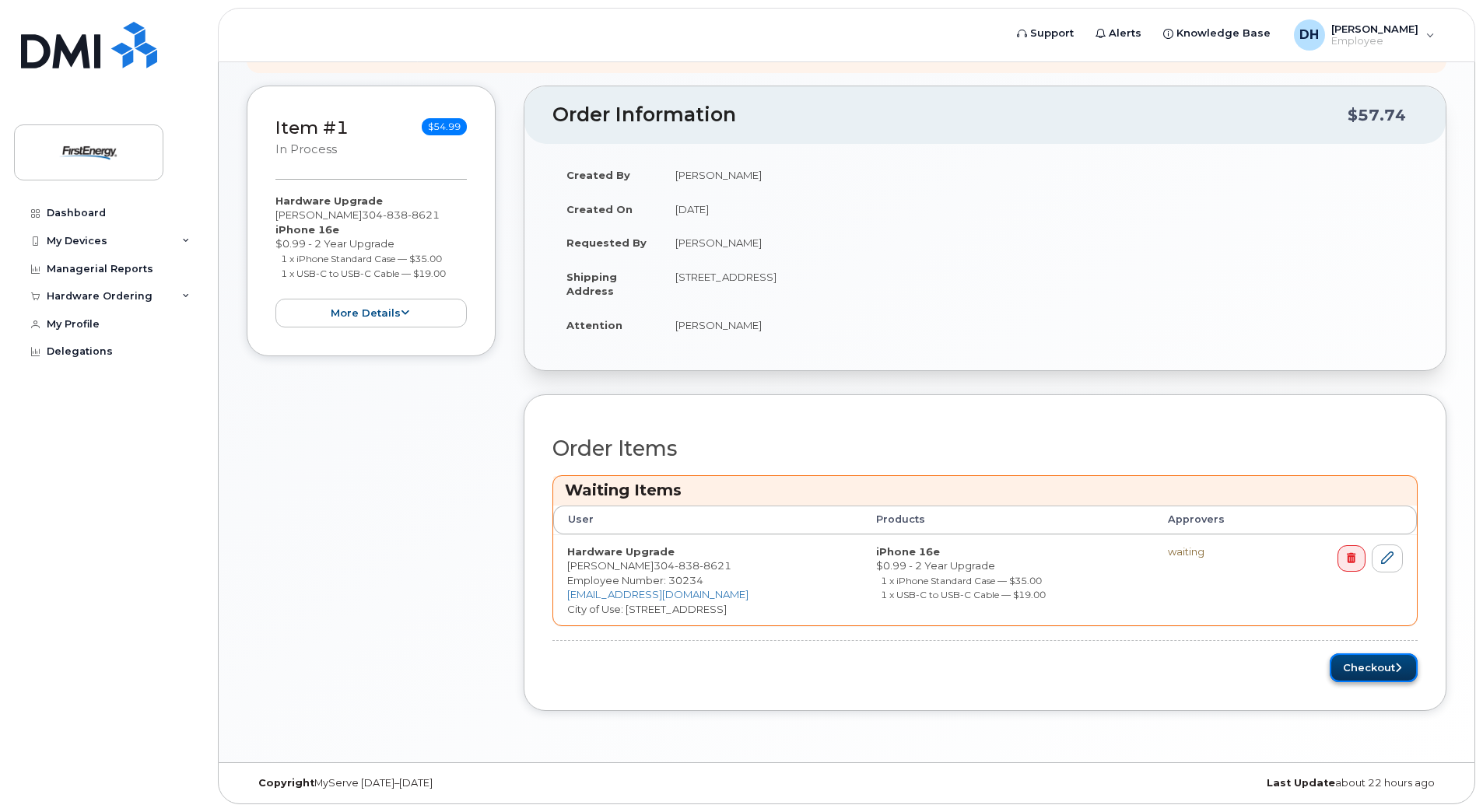
click at [1369, 671] on button "Checkout" at bounding box center [1373, 668] width 88 height 28
